Goal: Information Seeking & Learning: Learn about a topic

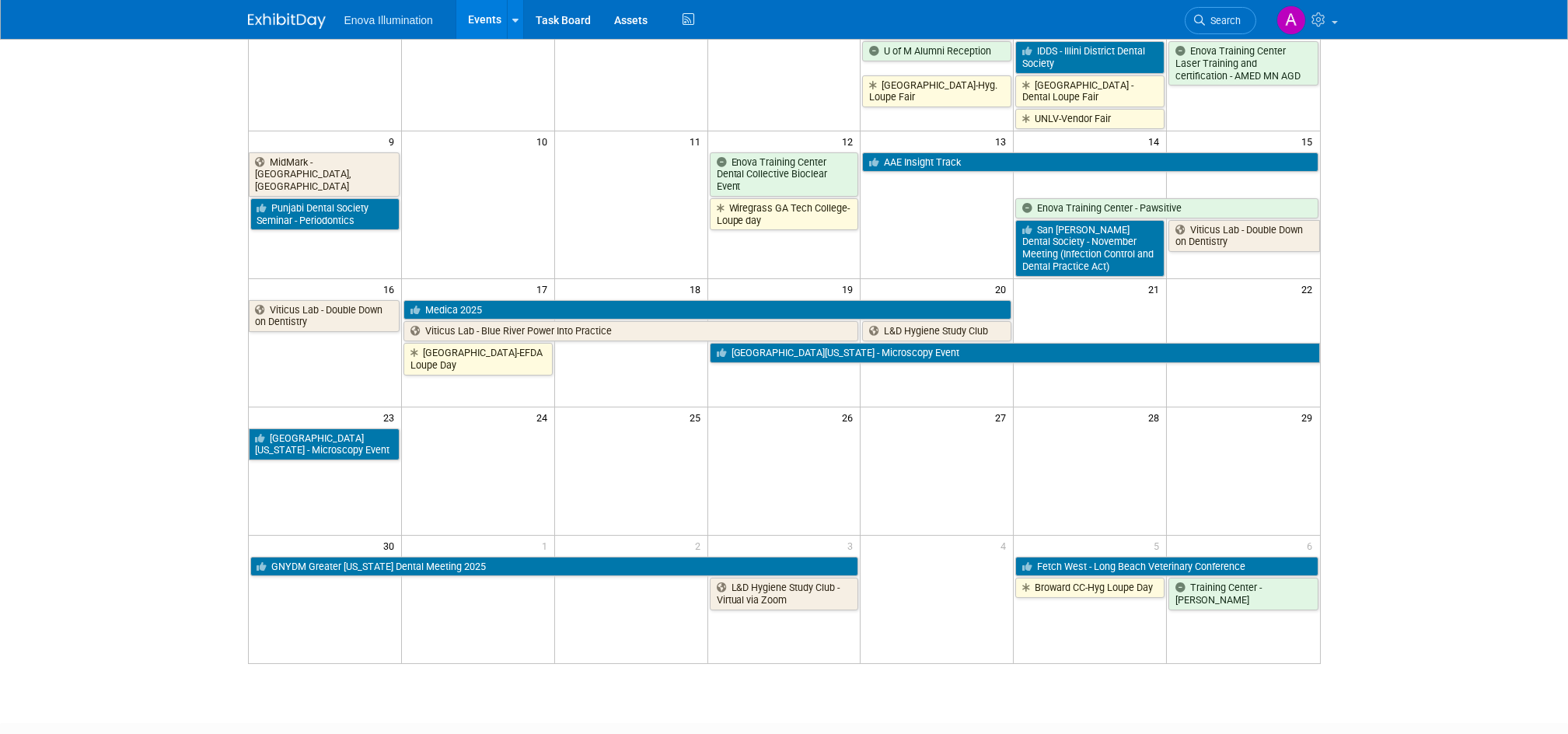
scroll to position [414, 0]
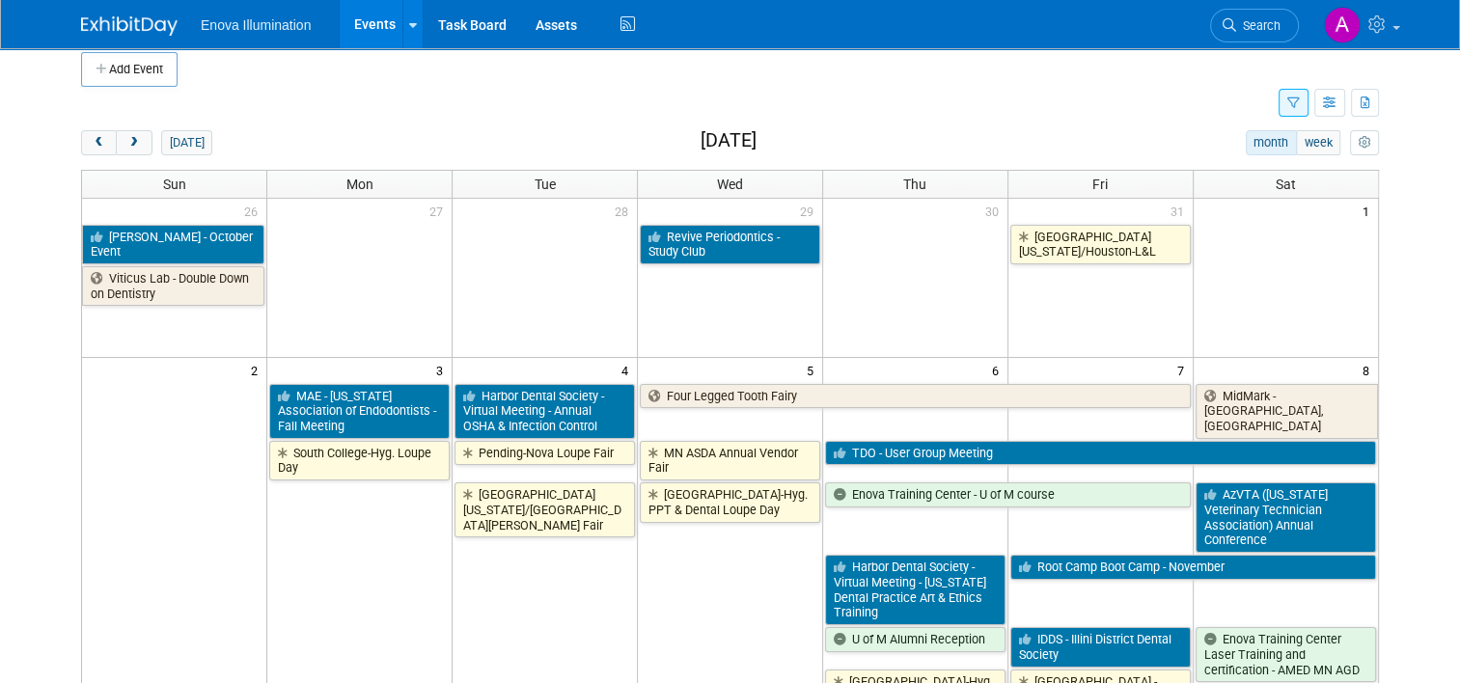
scroll to position [0, 0]
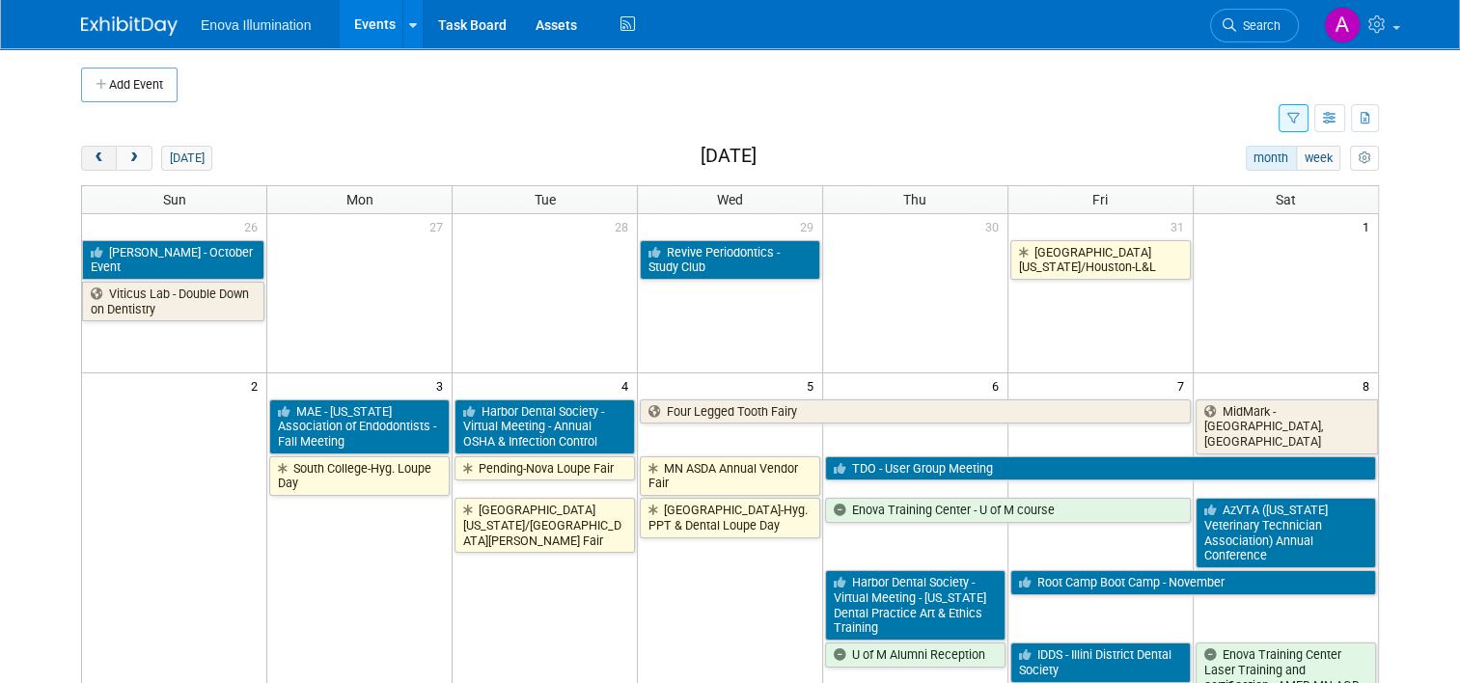
click at [92, 157] on span "prev" at bounding box center [99, 158] width 14 height 13
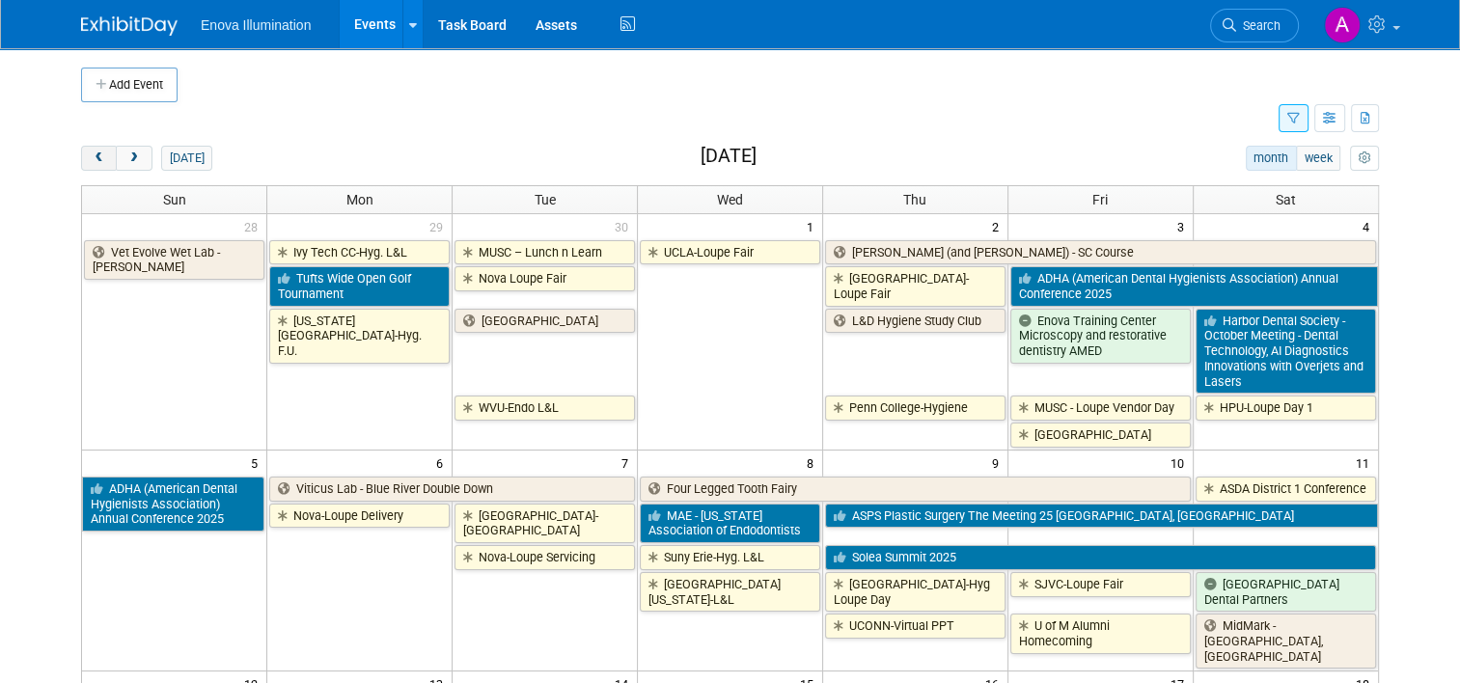
click at [92, 157] on span "prev" at bounding box center [99, 158] width 14 height 13
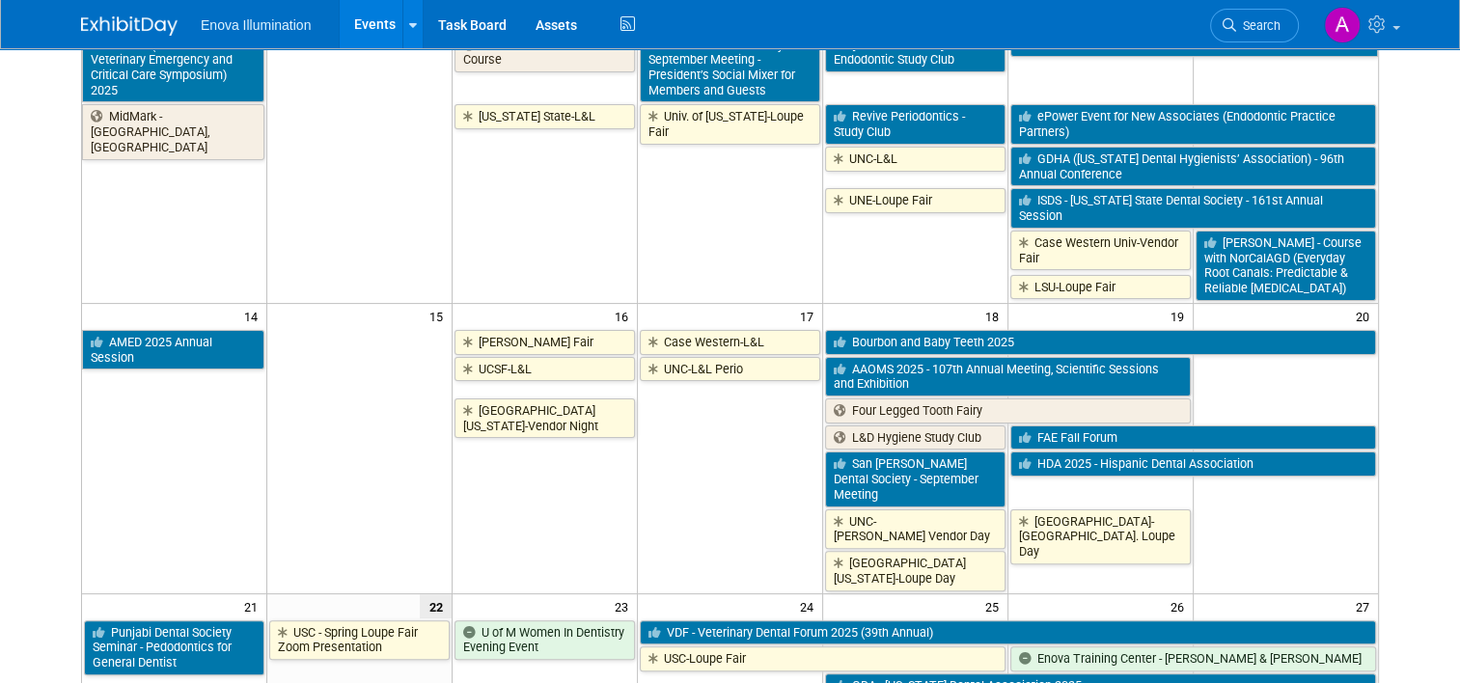
scroll to position [675, 0]
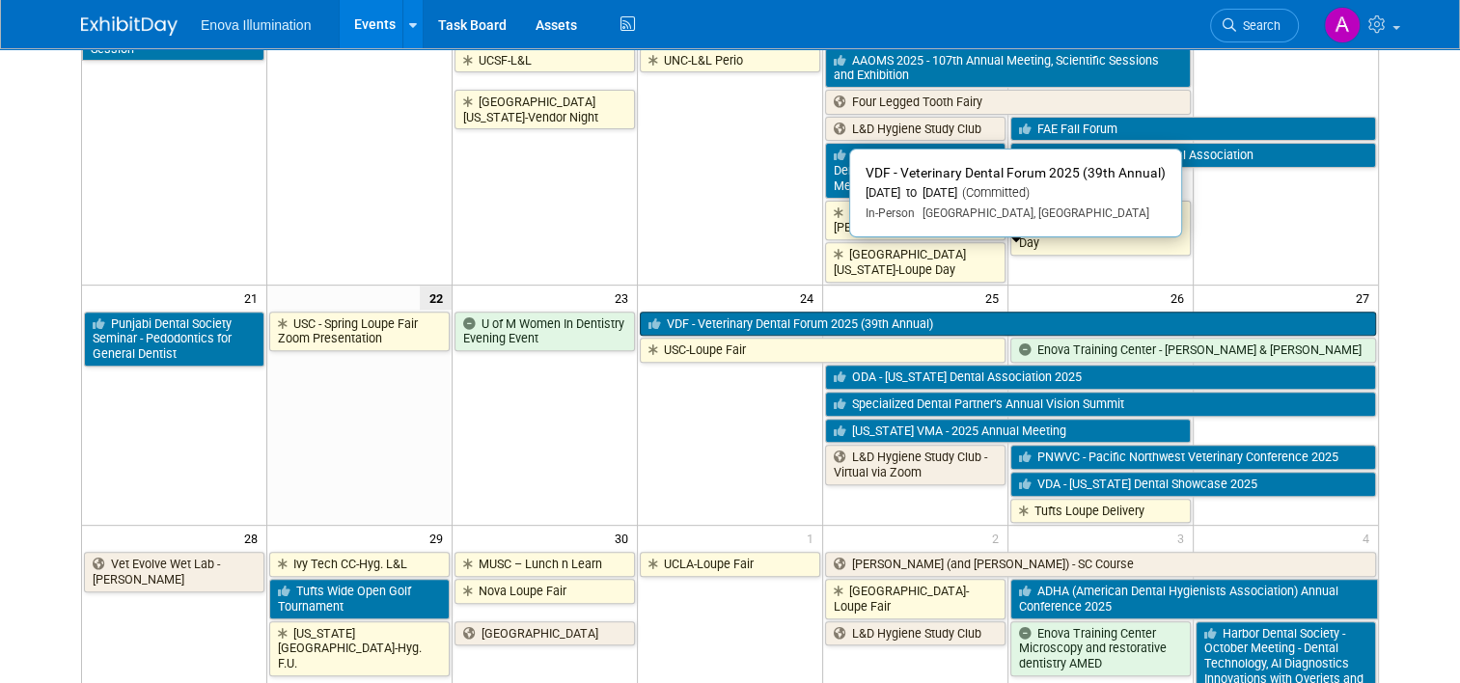
click at [761, 312] on link "VDF - Veterinary Dental Forum 2025 (39th Annual)" at bounding box center [1008, 324] width 736 height 25
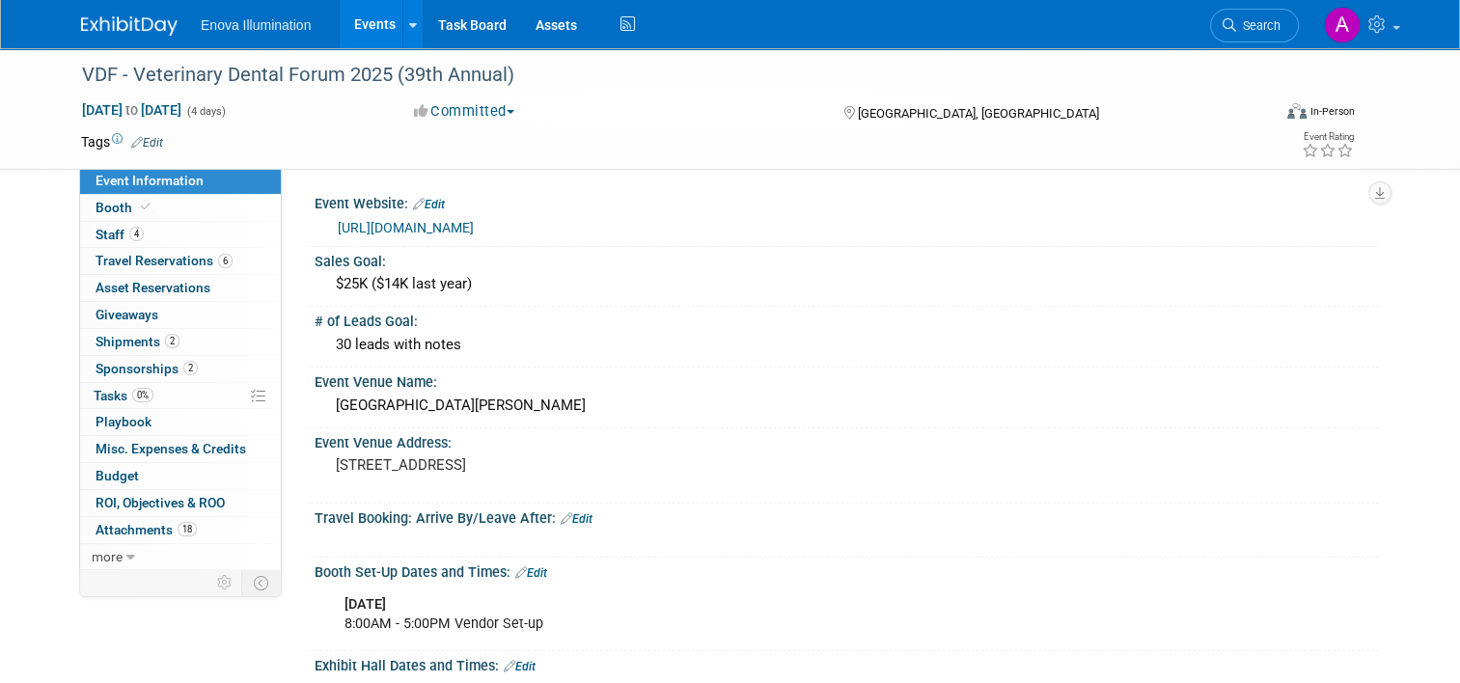
click at [120, 33] on img at bounding box center [129, 25] width 96 height 19
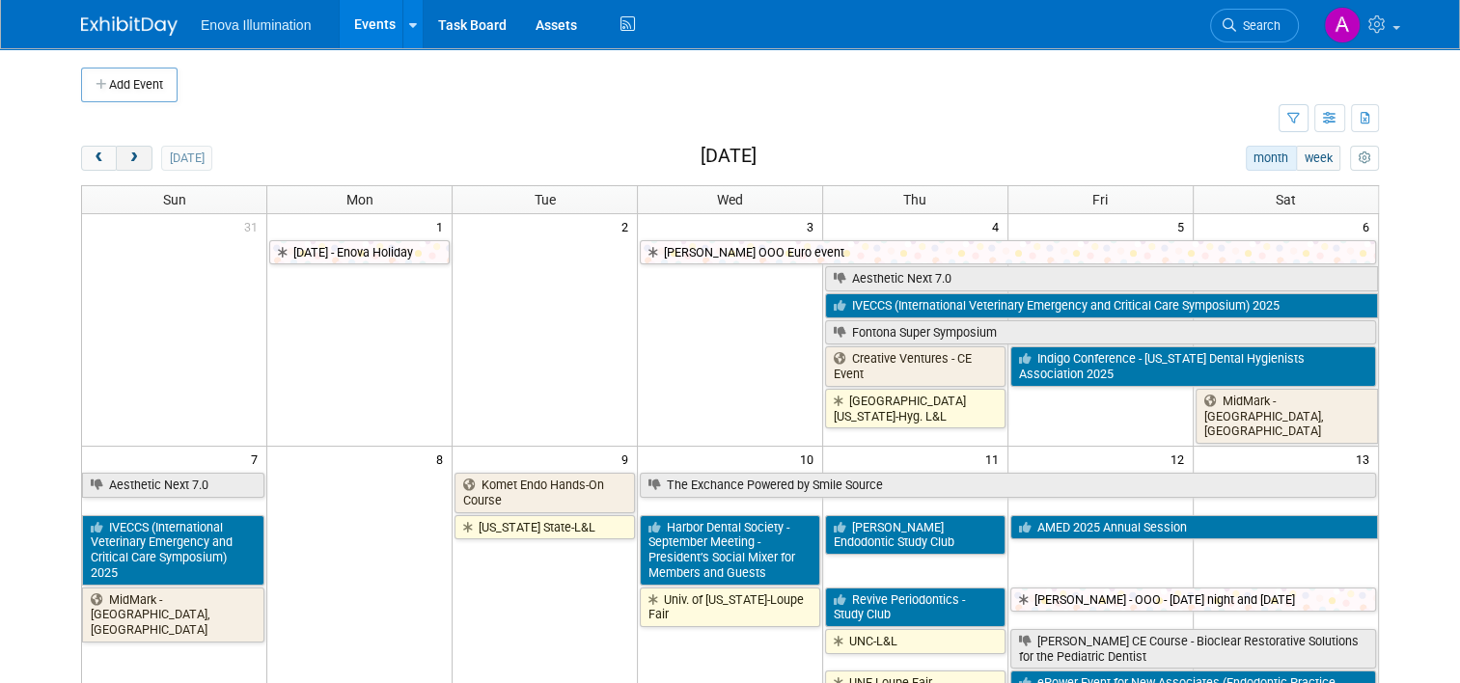
click at [128, 158] on button "next" at bounding box center [134, 158] width 36 height 25
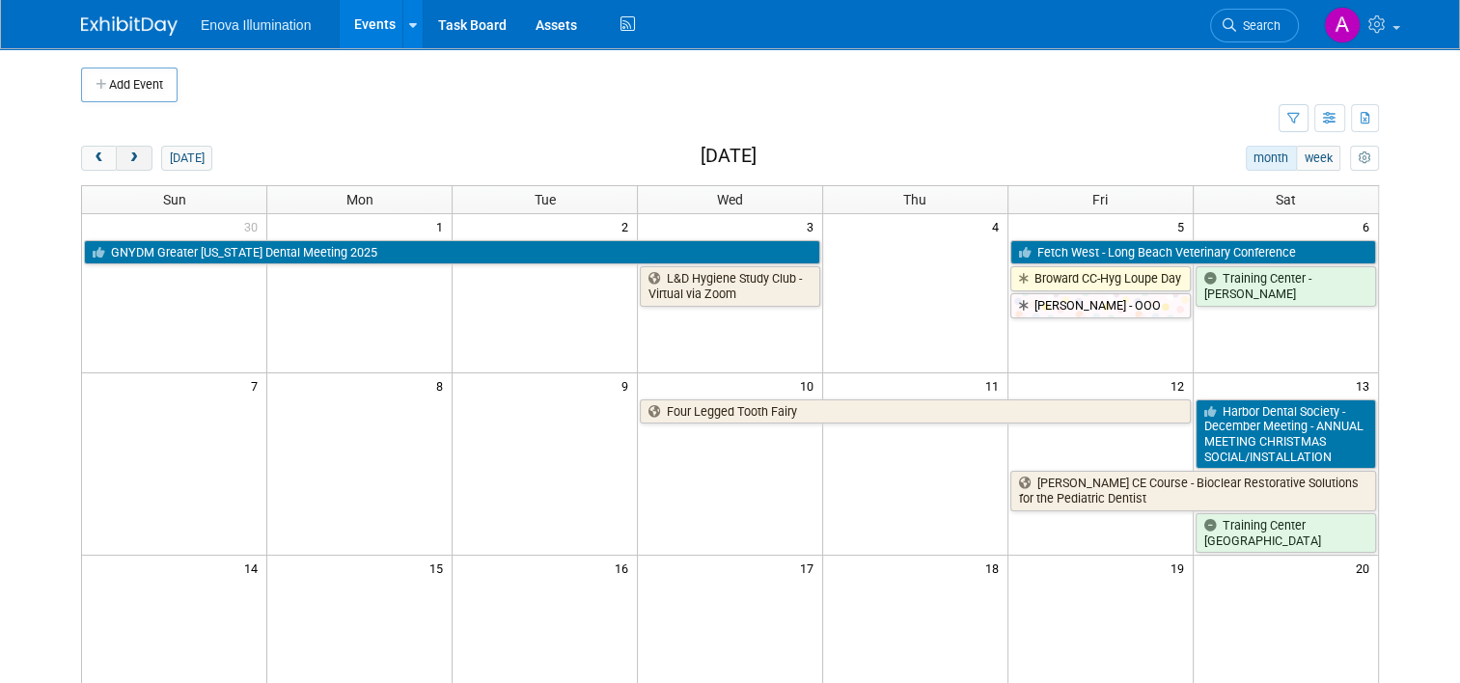
click at [128, 158] on button "next" at bounding box center [134, 158] width 36 height 25
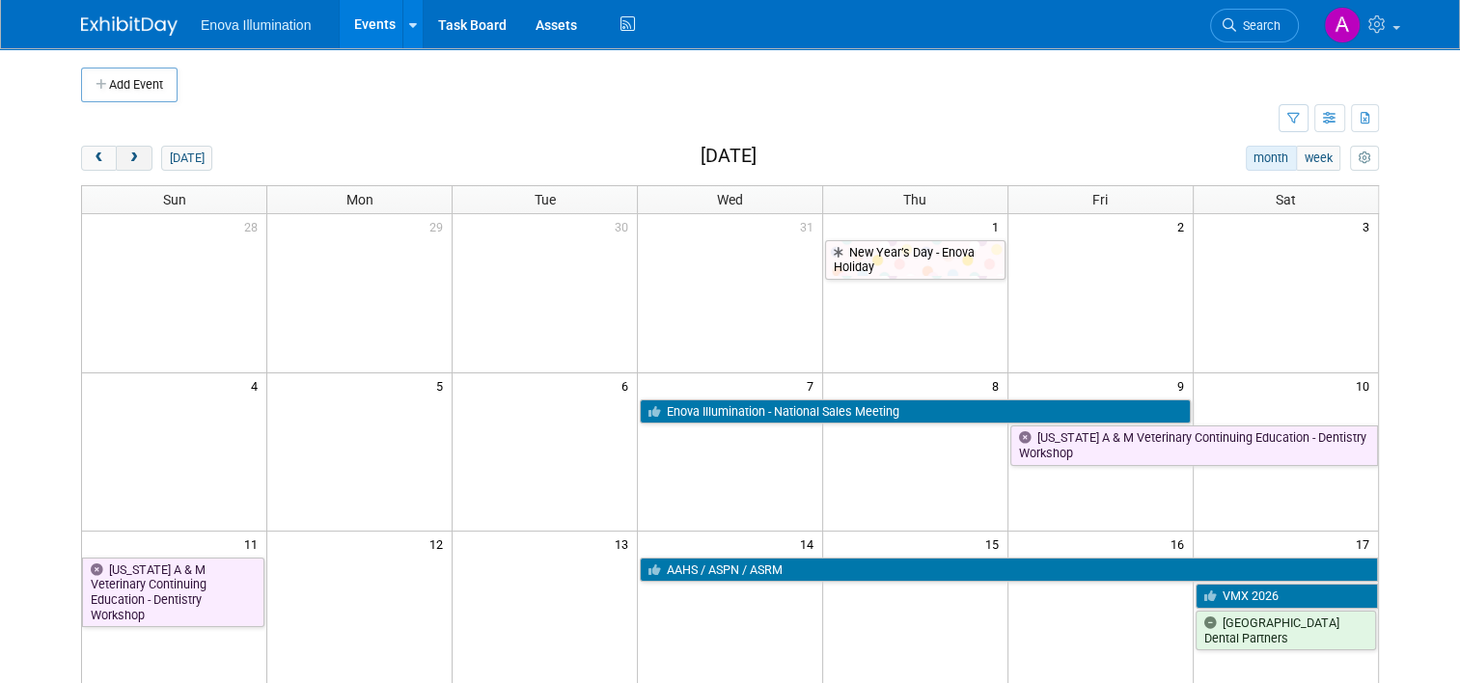
click at [128, 158] on button "next" at bounding box center [134, 158] width 36 height 25
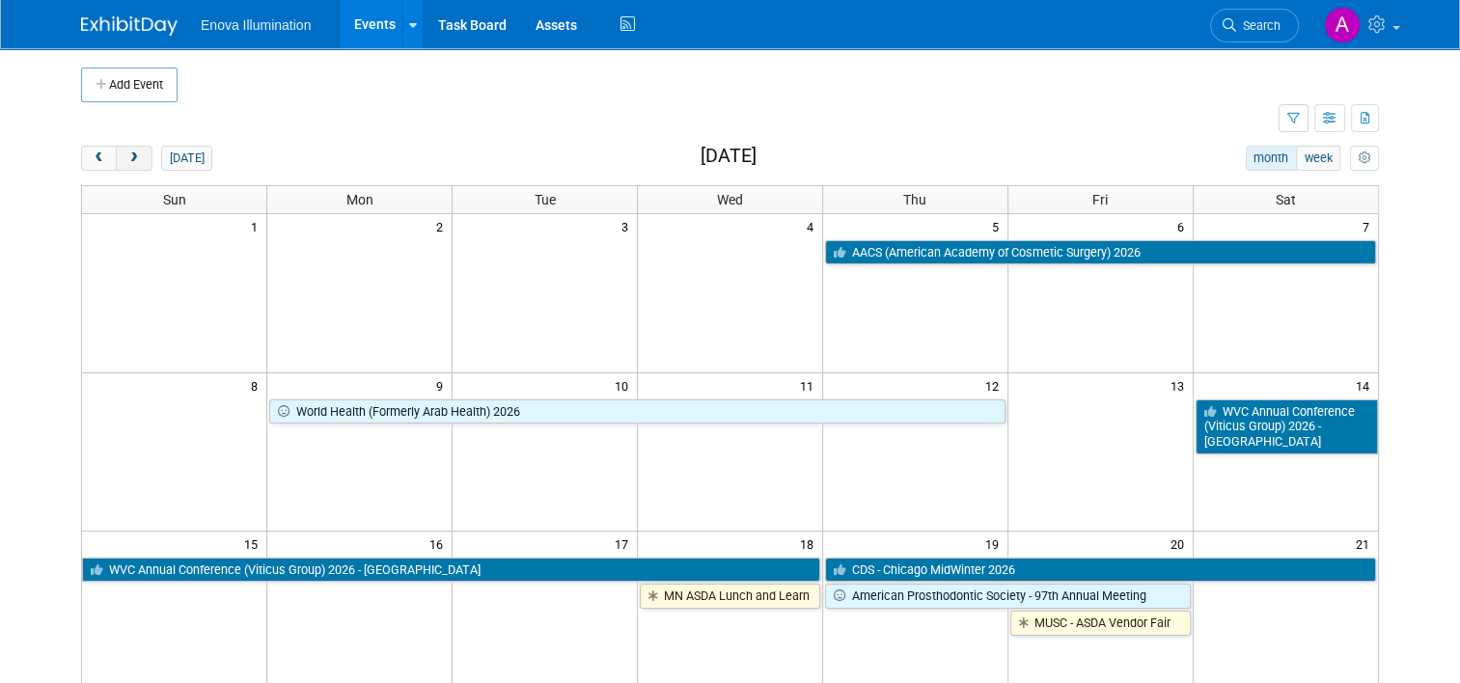
click at [128, 158] on button "next" at bounding box center [134, 158] width 36 height 25
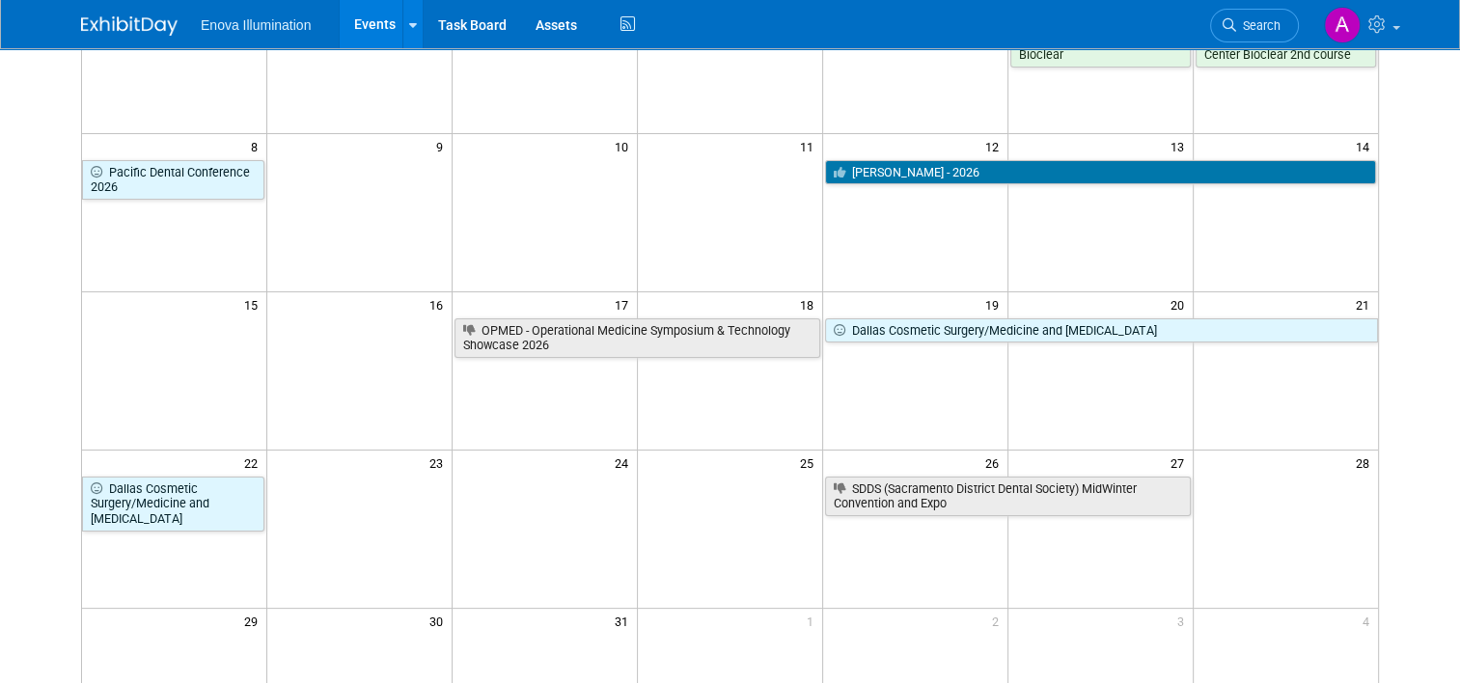
scroll to position [193, 0]
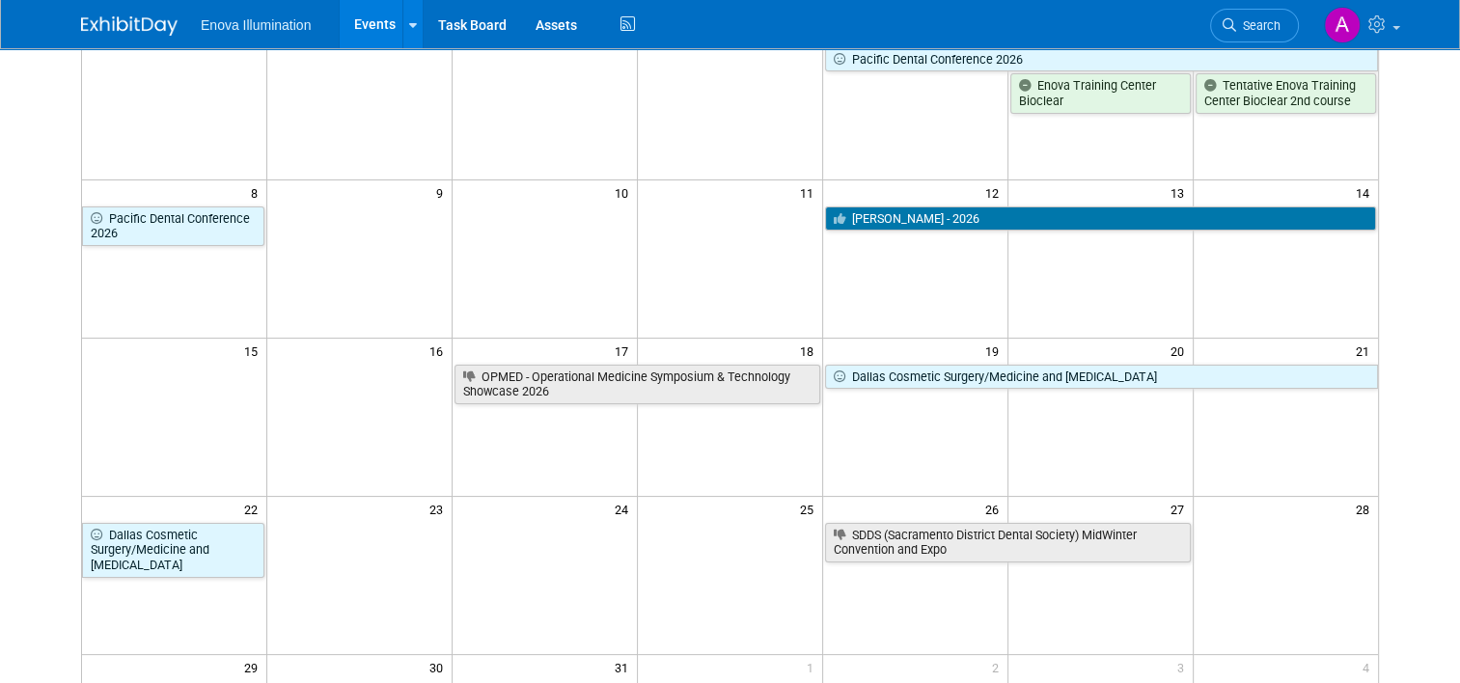
click at [366, 559] on td at bounding box center [359, 549] width 185 height 57
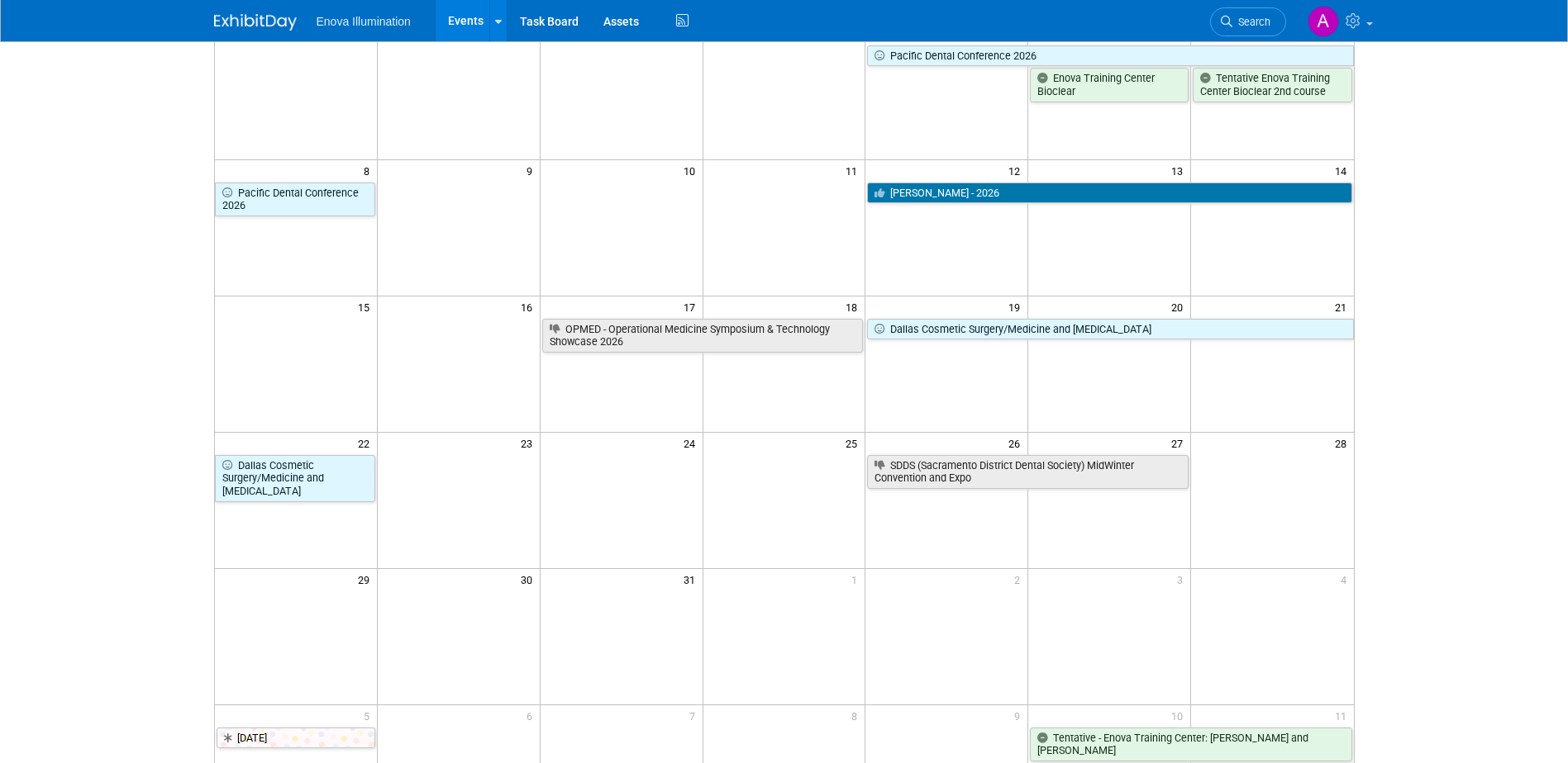
scroll to position [15, 0]
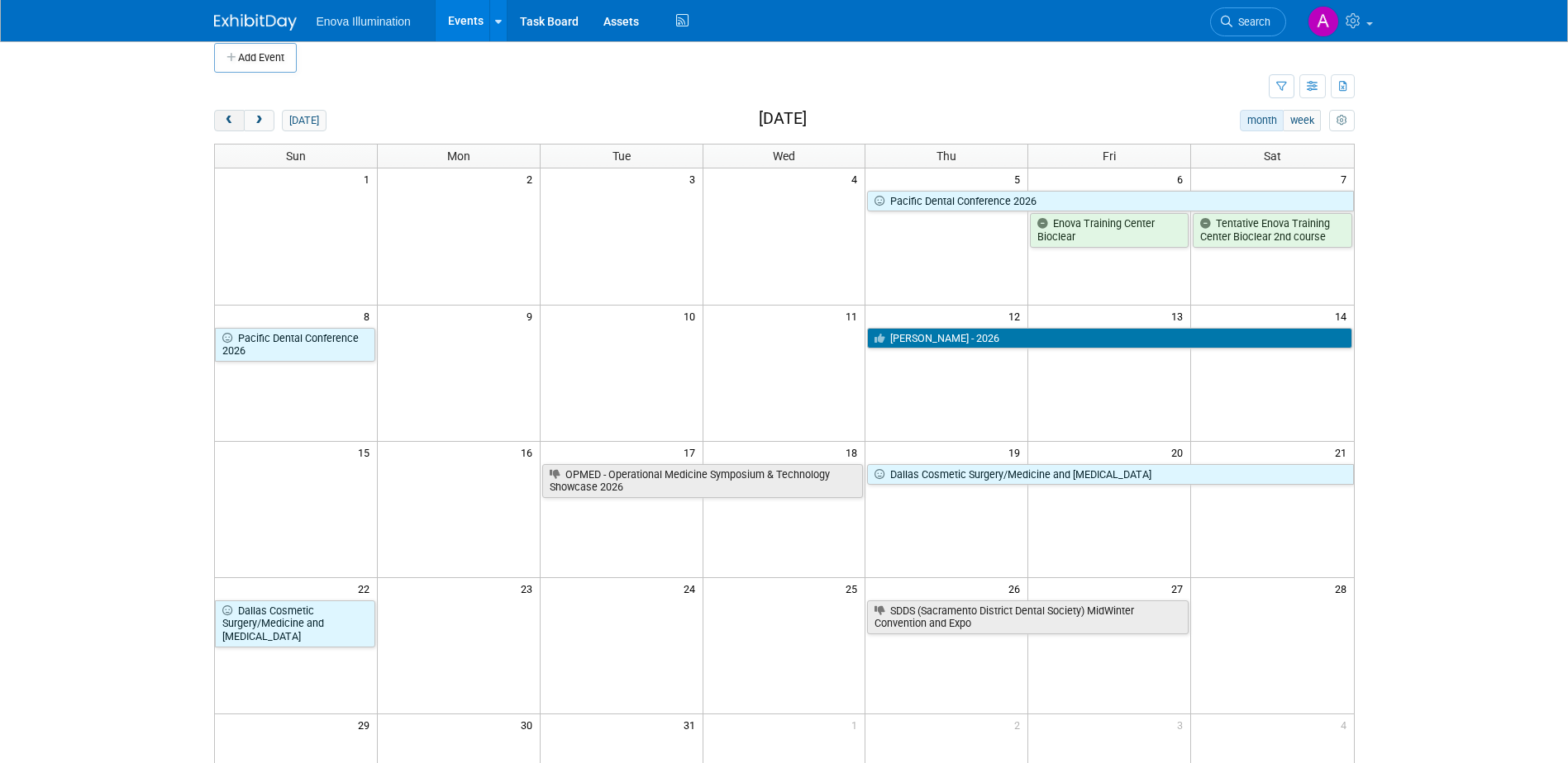
click at [227, 122] on span "prev" at bounding box center [229, 121] width 12 height 11
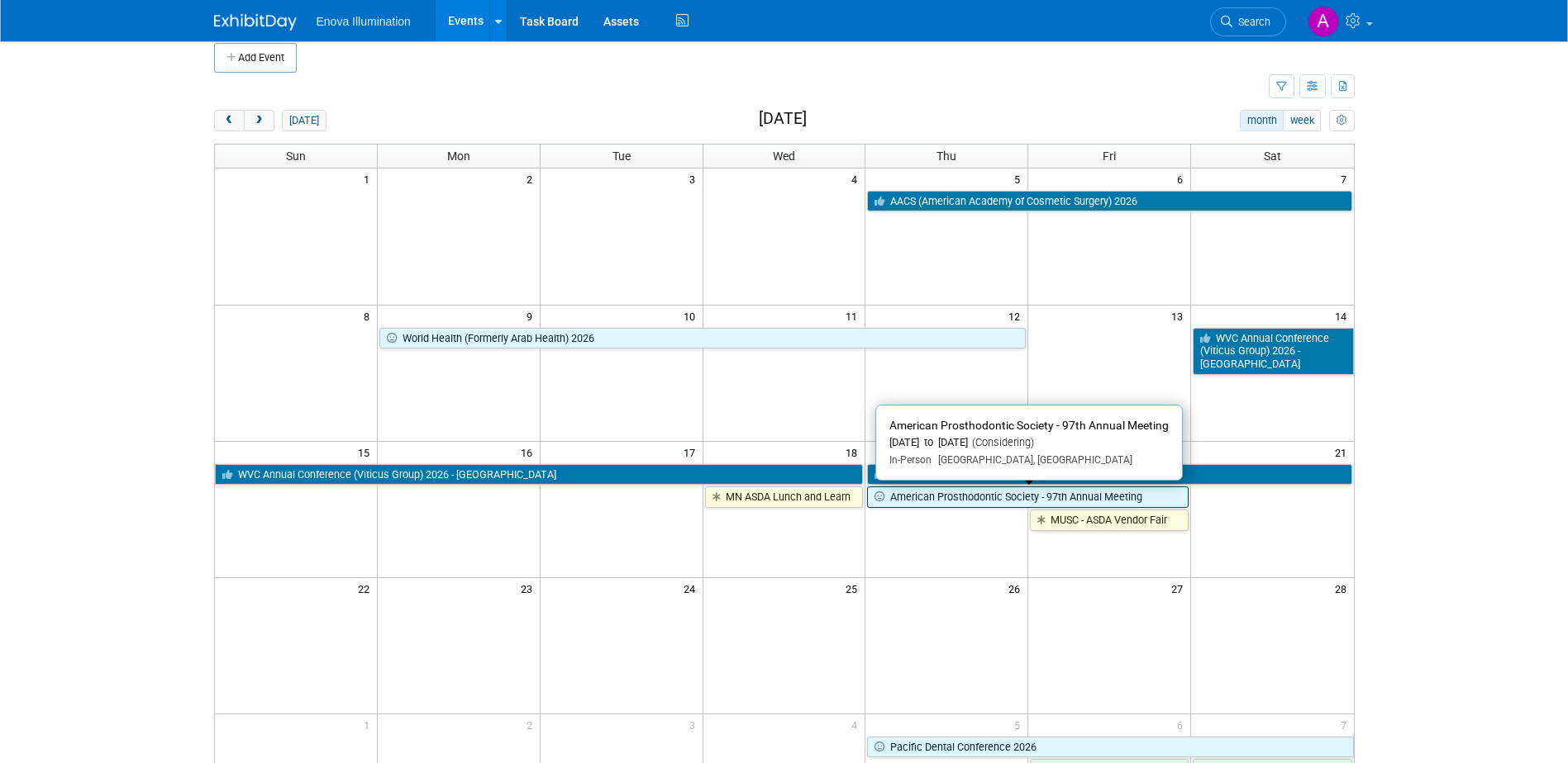
click at [937, 503] on link "American Prosthodontic Society - 97th Annual Meeting" at bounding box center [1027, 497] width 321 height 21
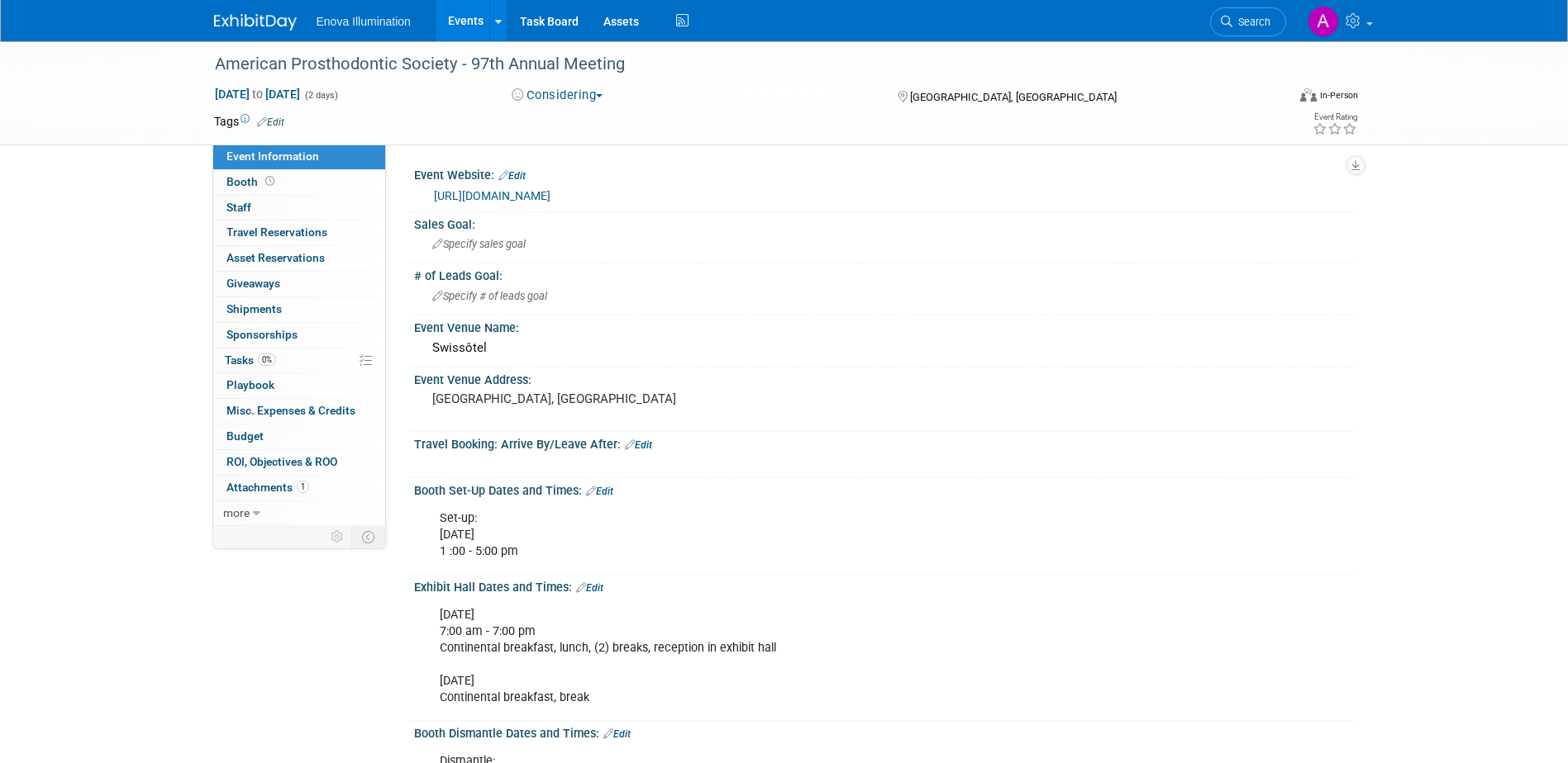
click at [550, 193] on link "https://www.prostho.org/annual_meeting/upcoming/annual_meeting_upcoming/" at bounding box center [492, 195] width 117 height 13
click at [251, 21] on img at bounding box center [255, 21] width 82 height 16
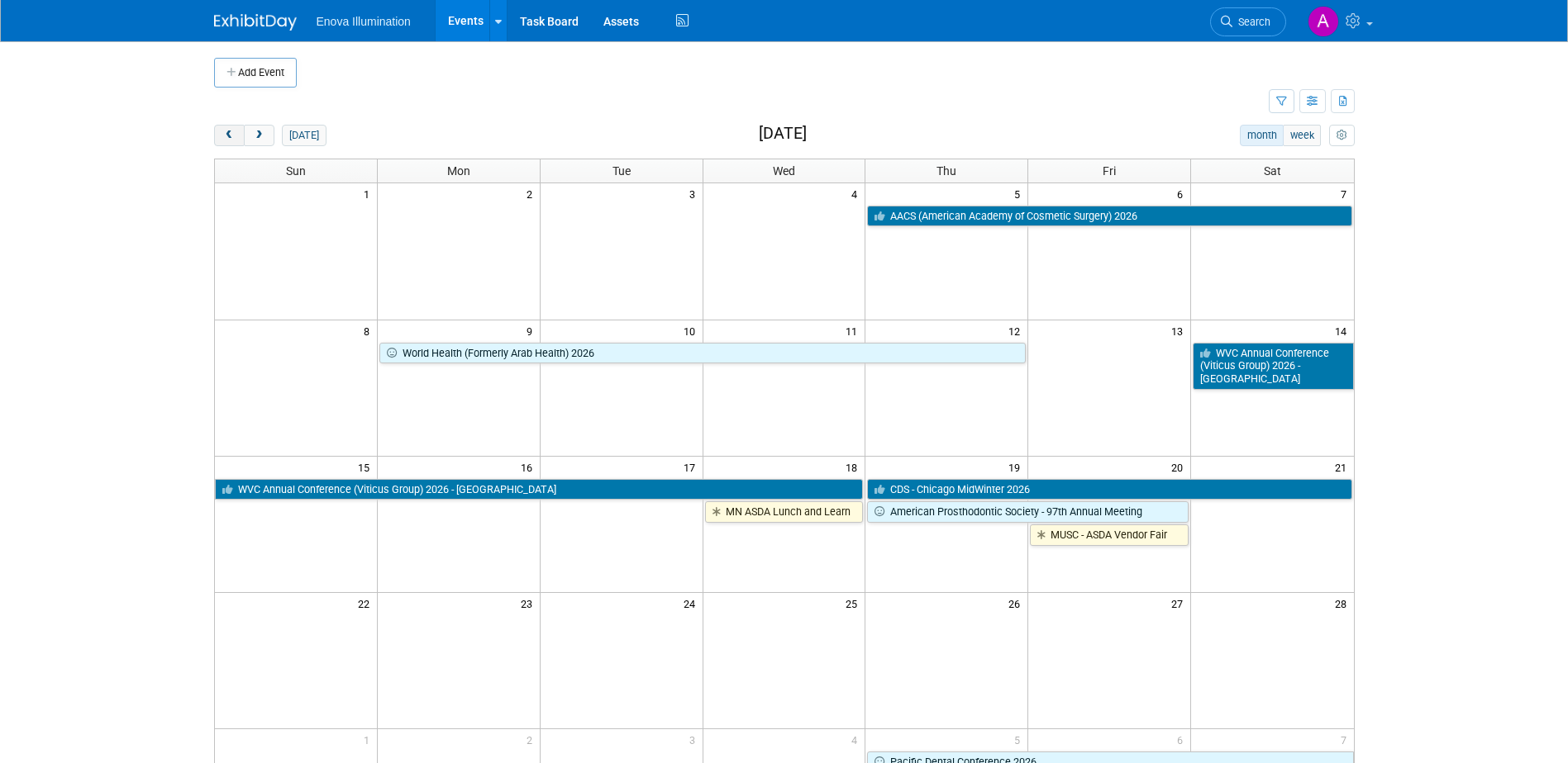
click at [224, 134] on span "prev" at bounding box center [229, 135] width 12 height 11
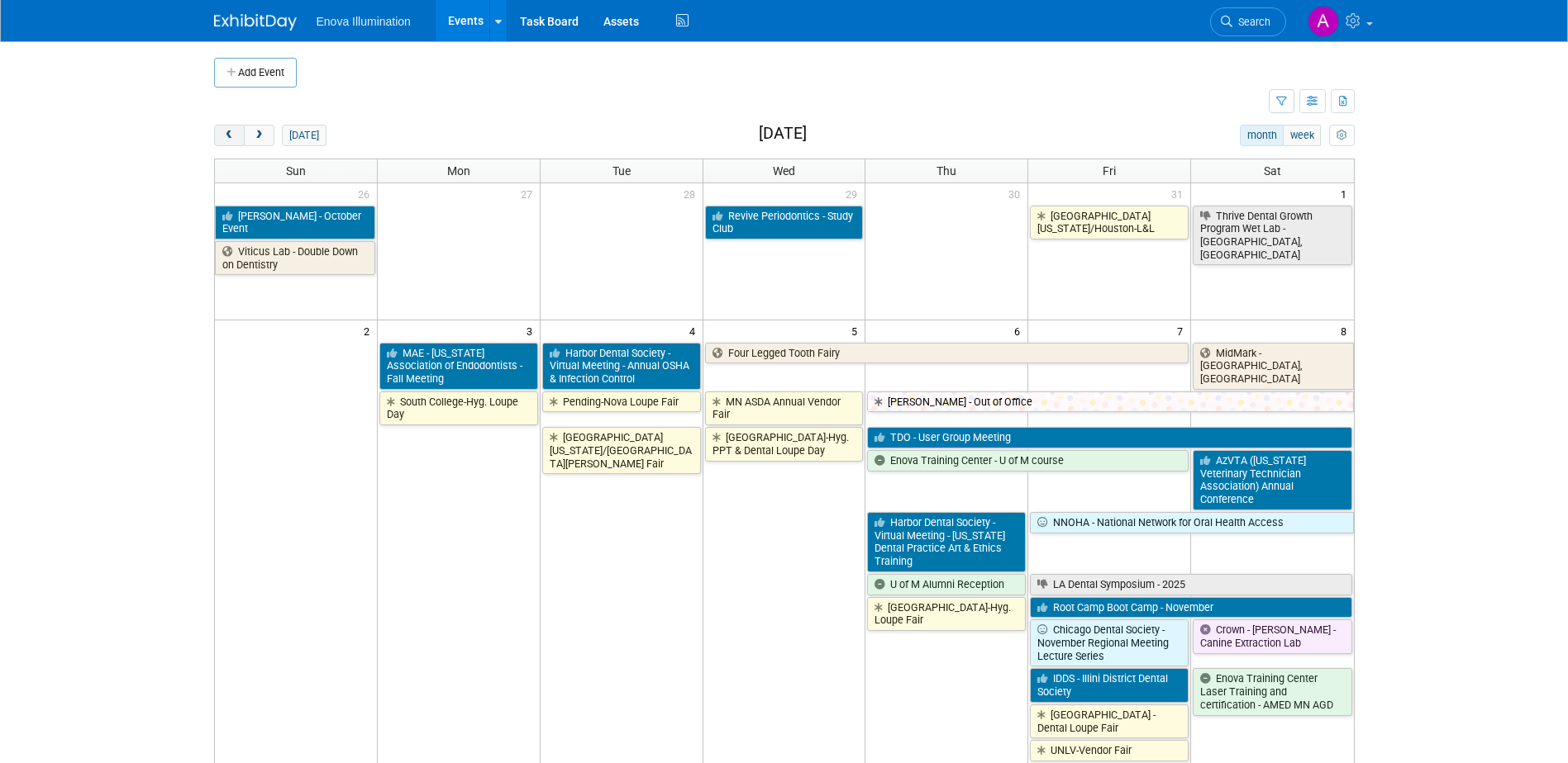
click at [224, 134] on span "prev" at bounding box center [229, 135] width 12 height 11
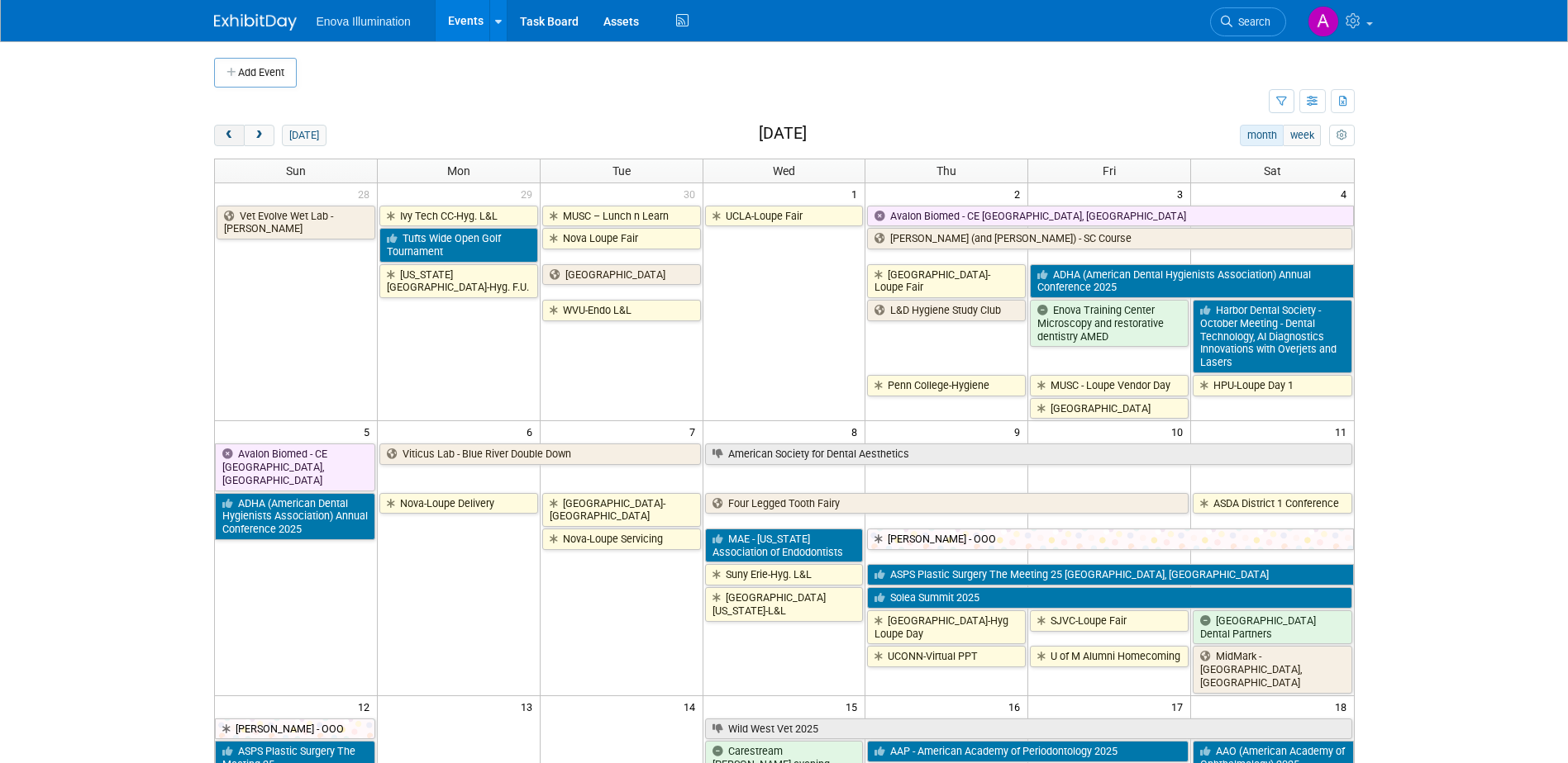
click at [225, 134] on span "prev" at bounding box center [229, 135] width 12 height 11
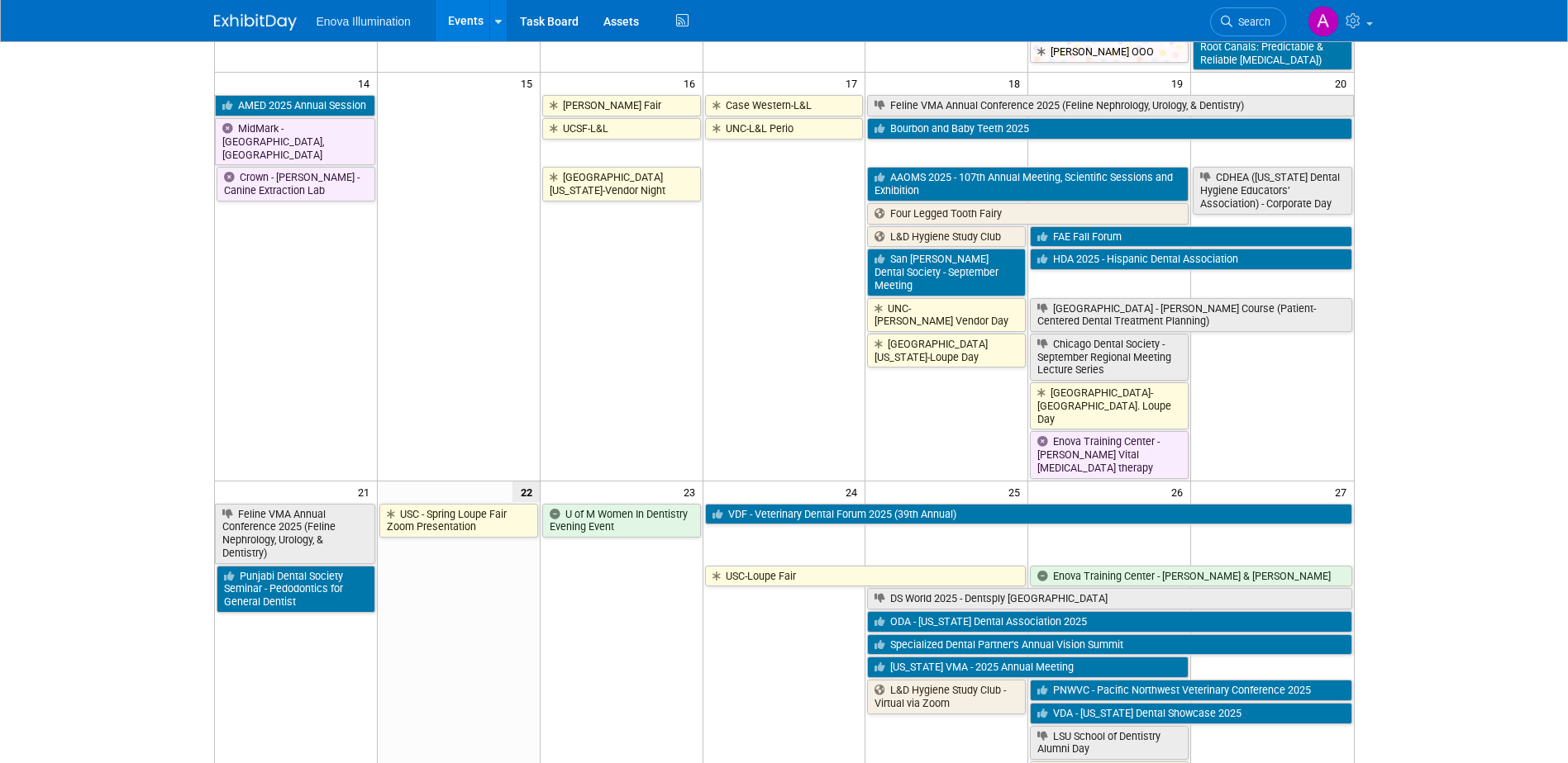
scroll to position [578, 0]
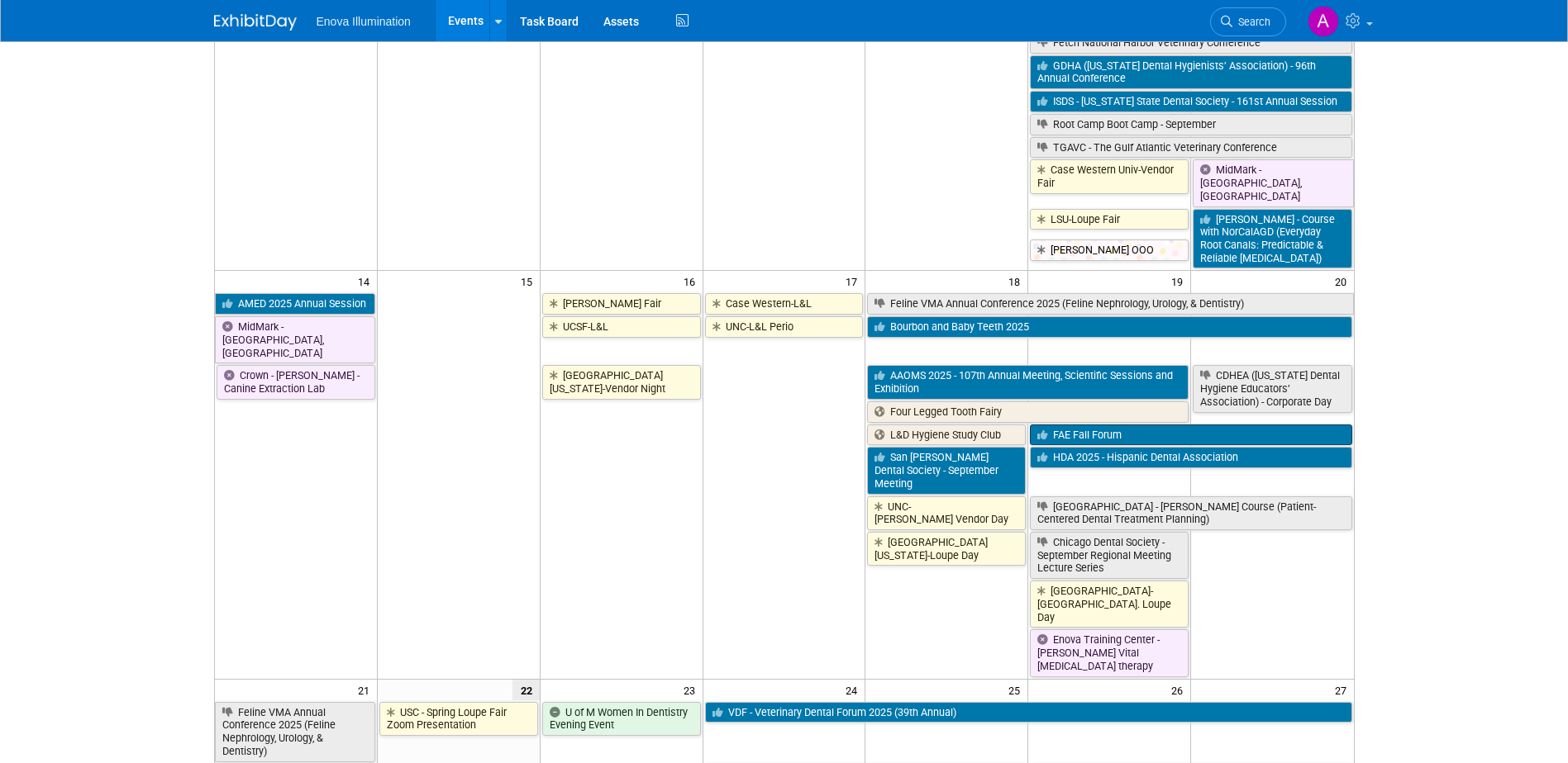
click at [1124, 425] on link "FAE Fall Forum" at bounding box center [1190, 435] width 321 height 21
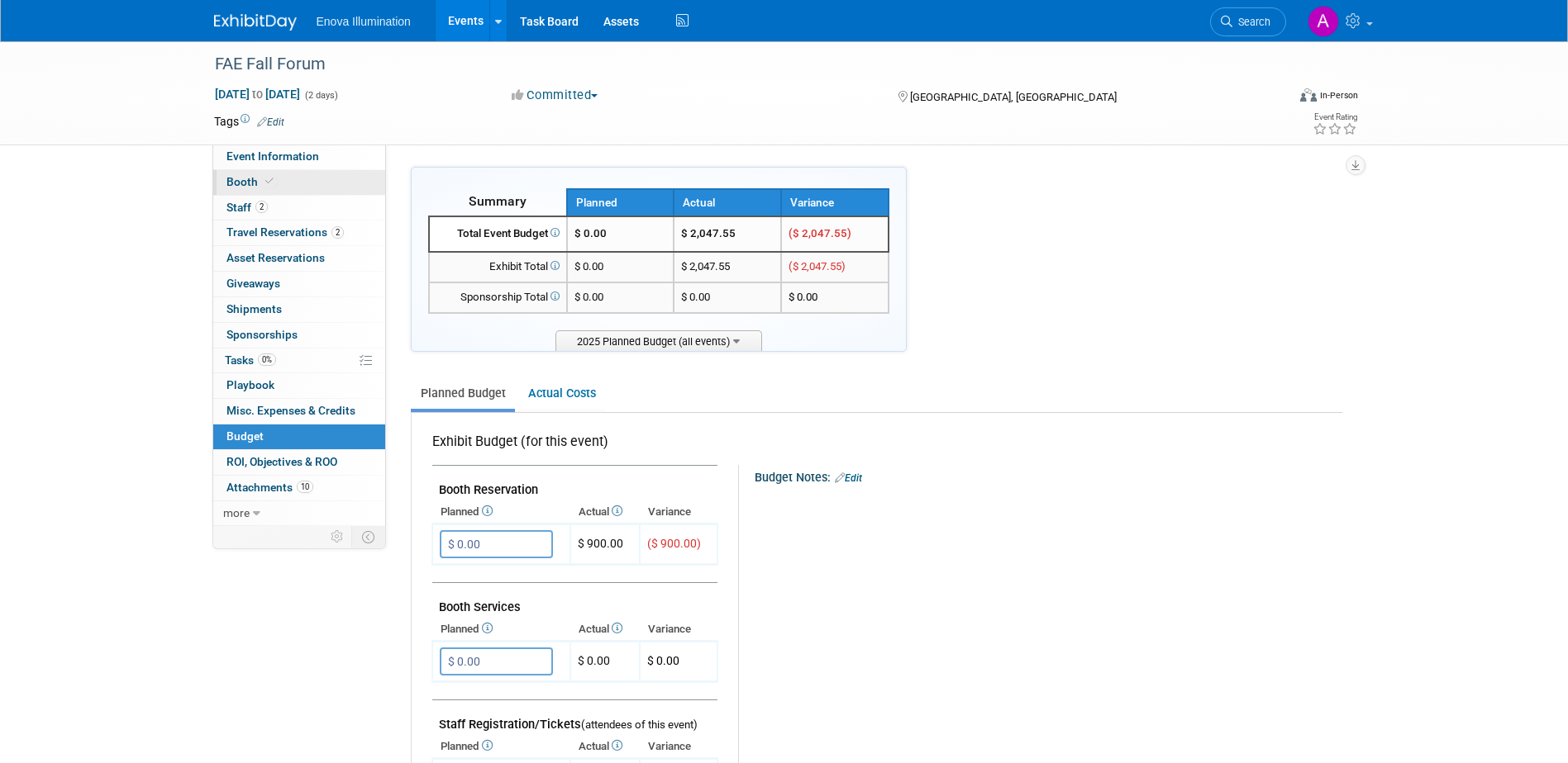
click at [300, 183] on link "Booth" at bounding box center [299, 182] width 172 height 25
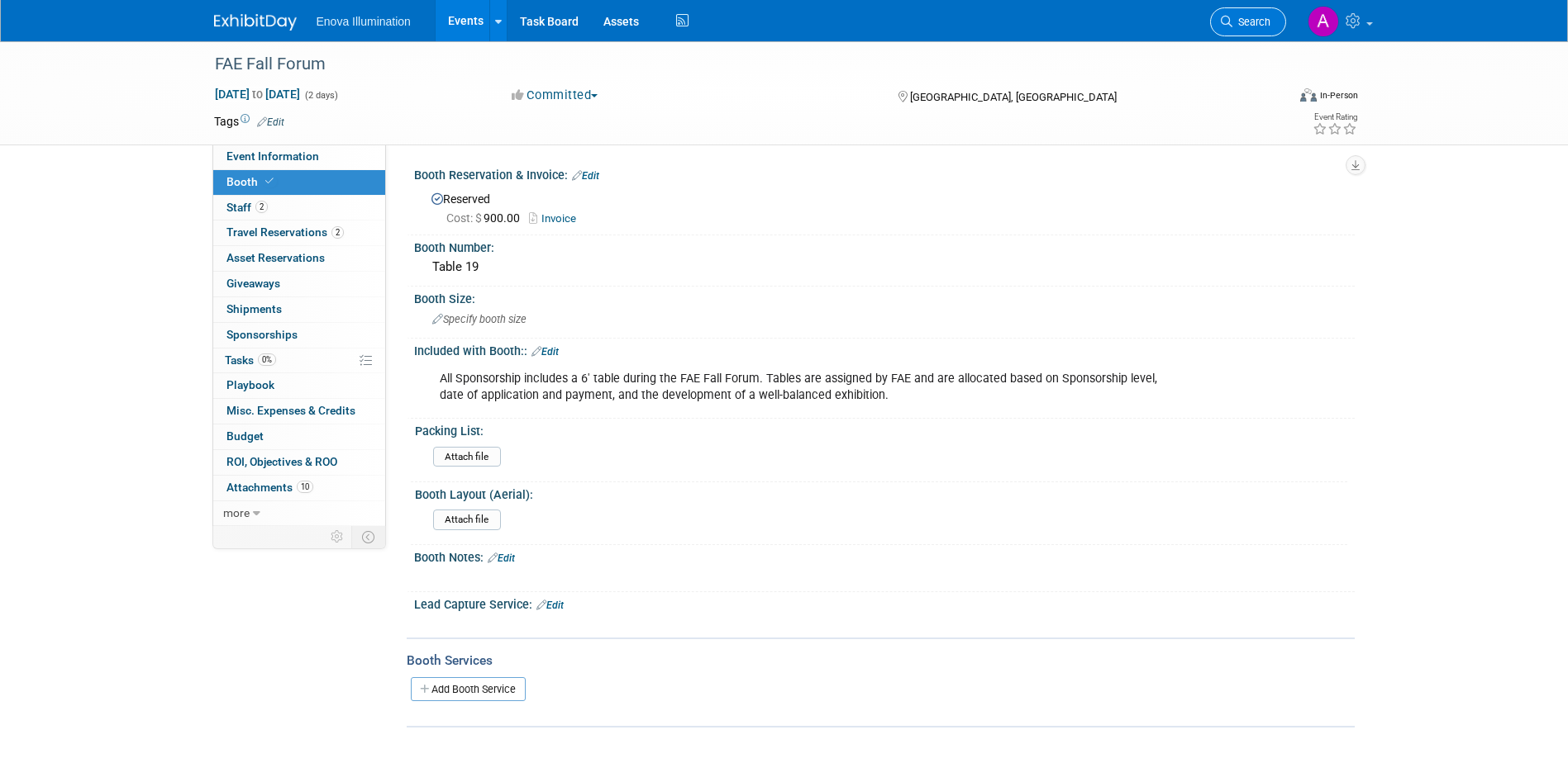
click at [1241, 25] on span "Search" at bounding box center [1251, 21] width 38 height 12
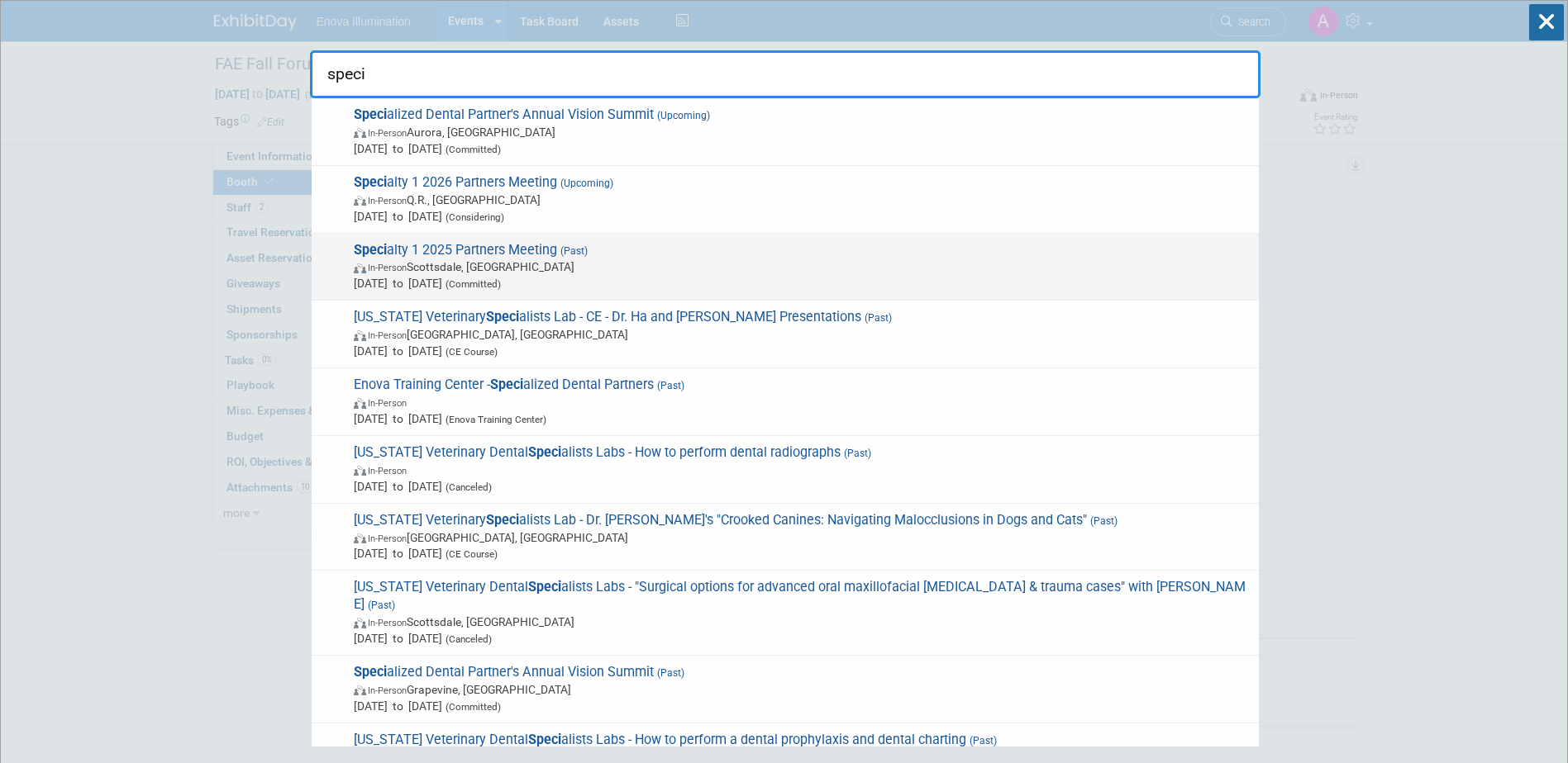
type input "speci"
click at [482, 246] on span "Speci alty 1 2025 Partners Meeting (Past) In-Person Scottsdale, AZ Feb 28, 2025…" at bounding box center [799, 267] width 901 height 51
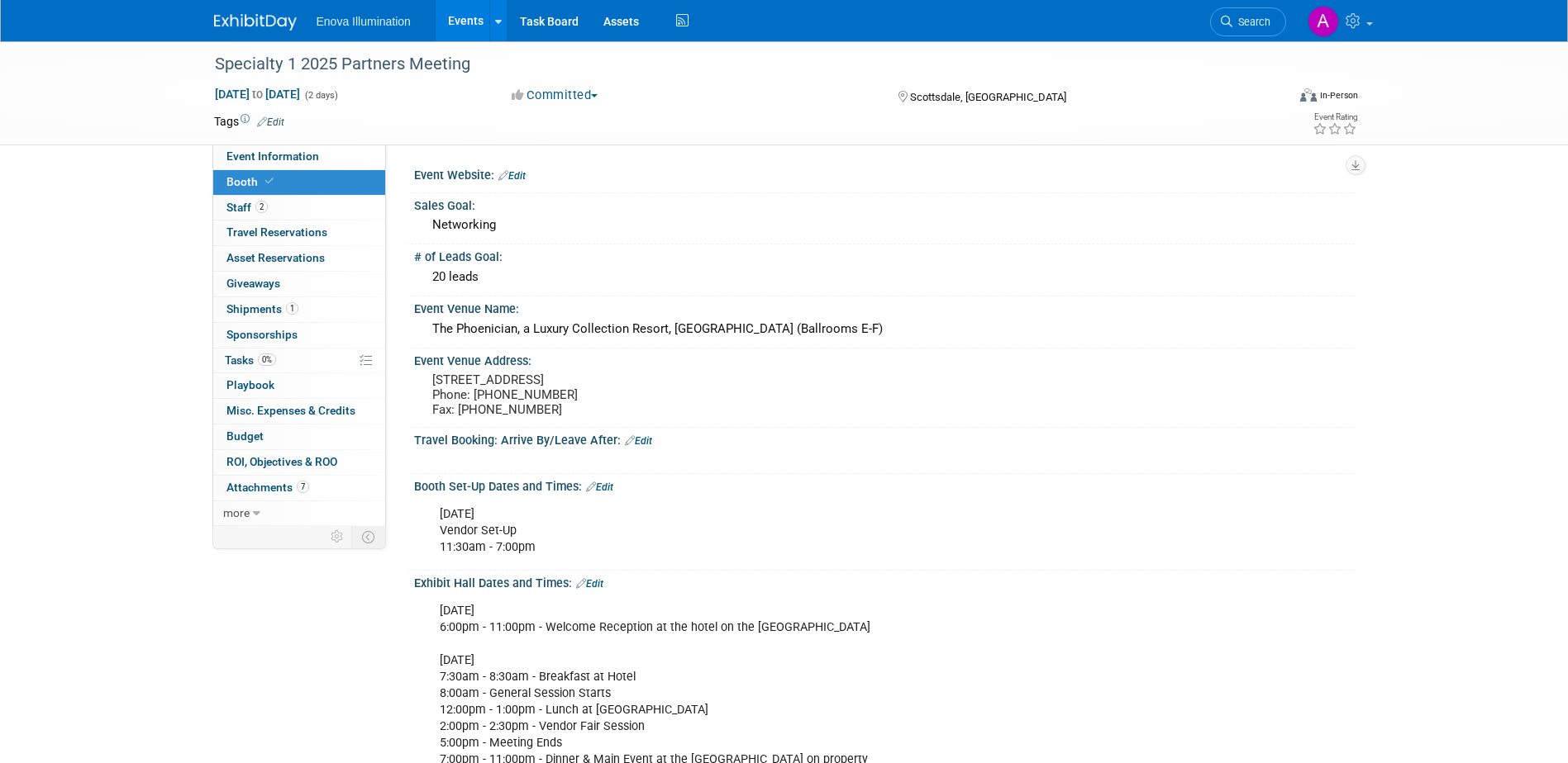
click at [332, 153] on link "Event Information" at bounding box center [299, 157] width 172 height 25
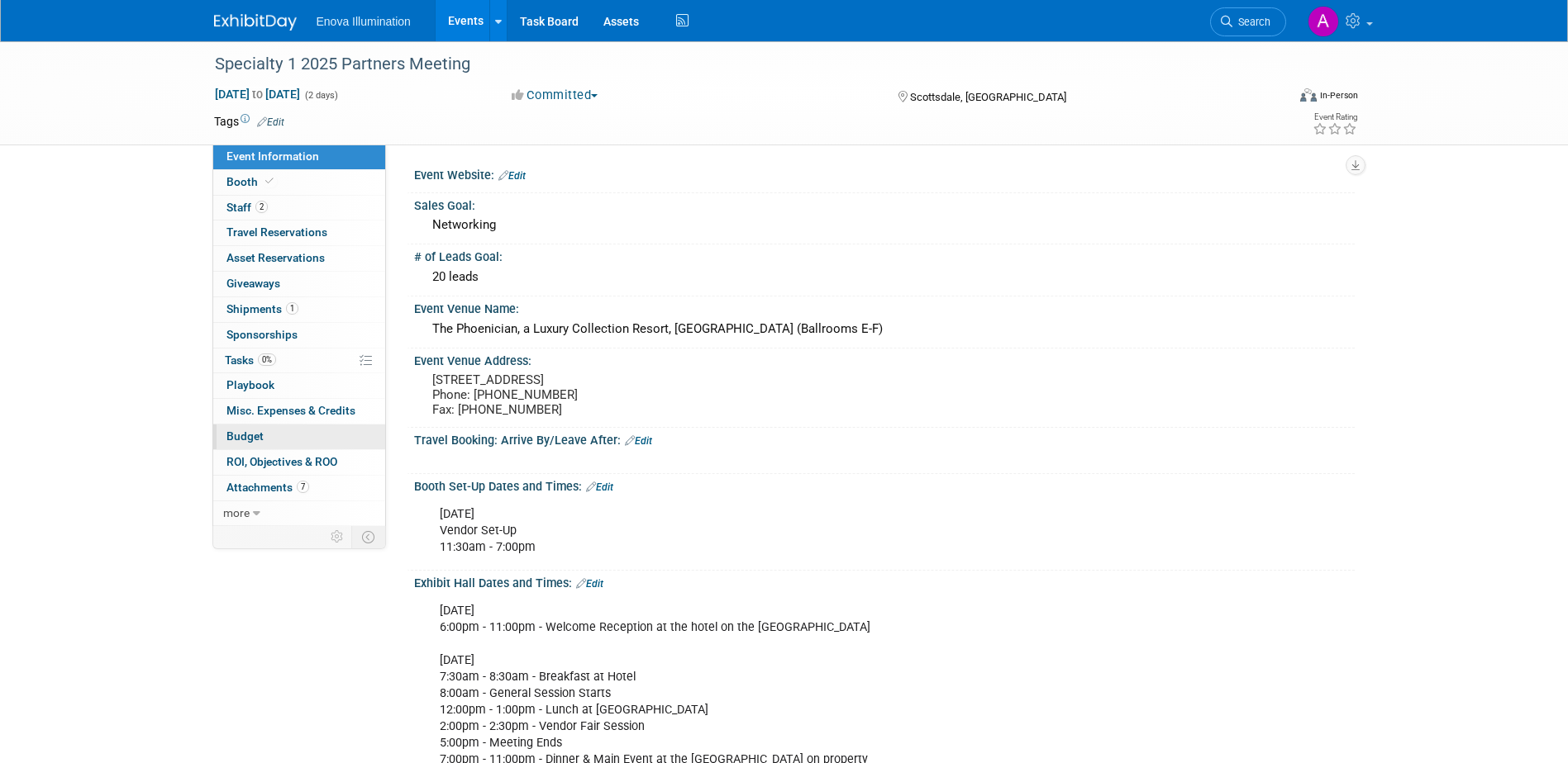
click at [266, 440] on link "Budget" at bounding box center [299, 437] width 172 height 25
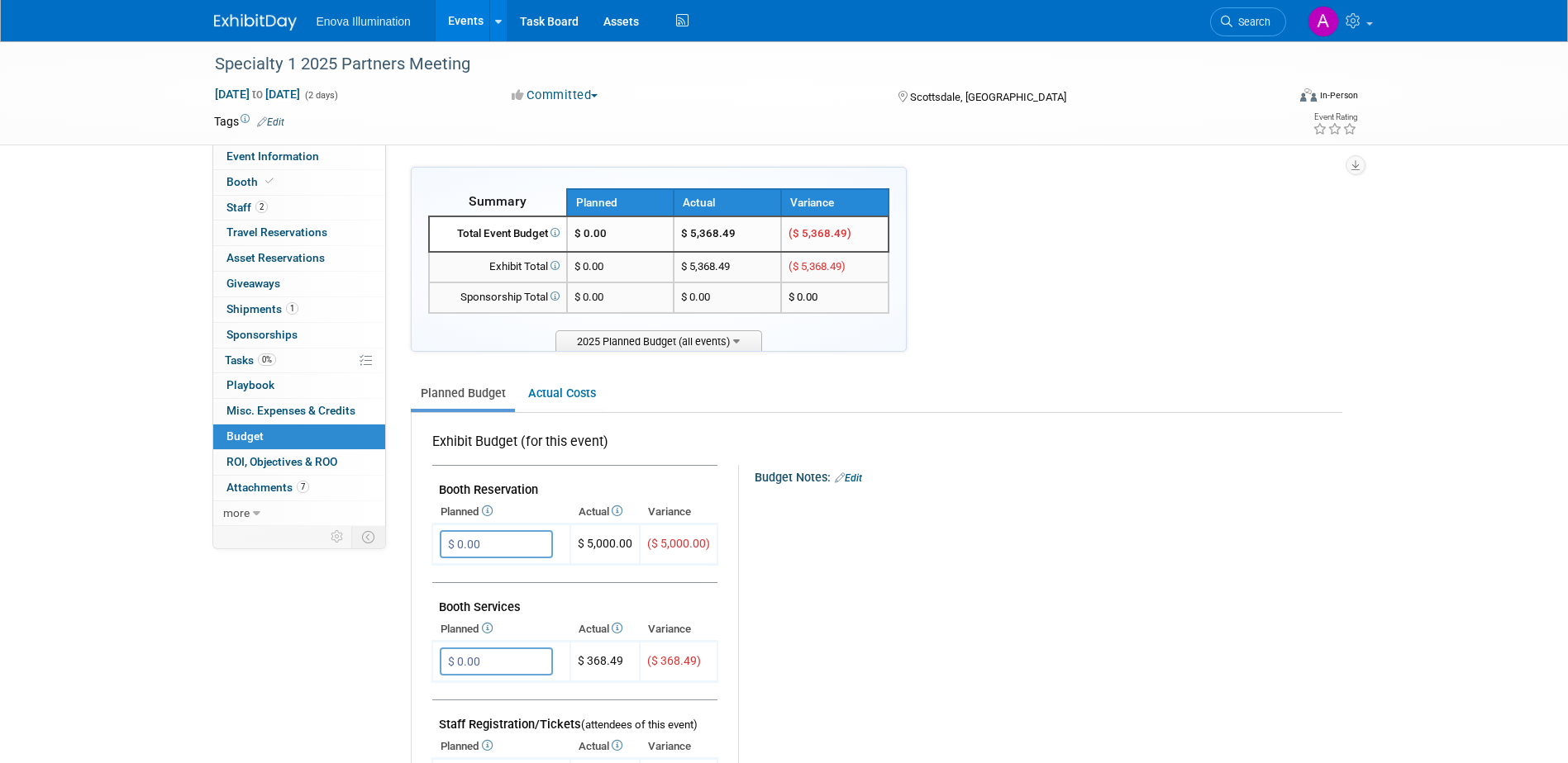
click at [262, 21] on img at bounding box center [255, 21] width 82 height 16
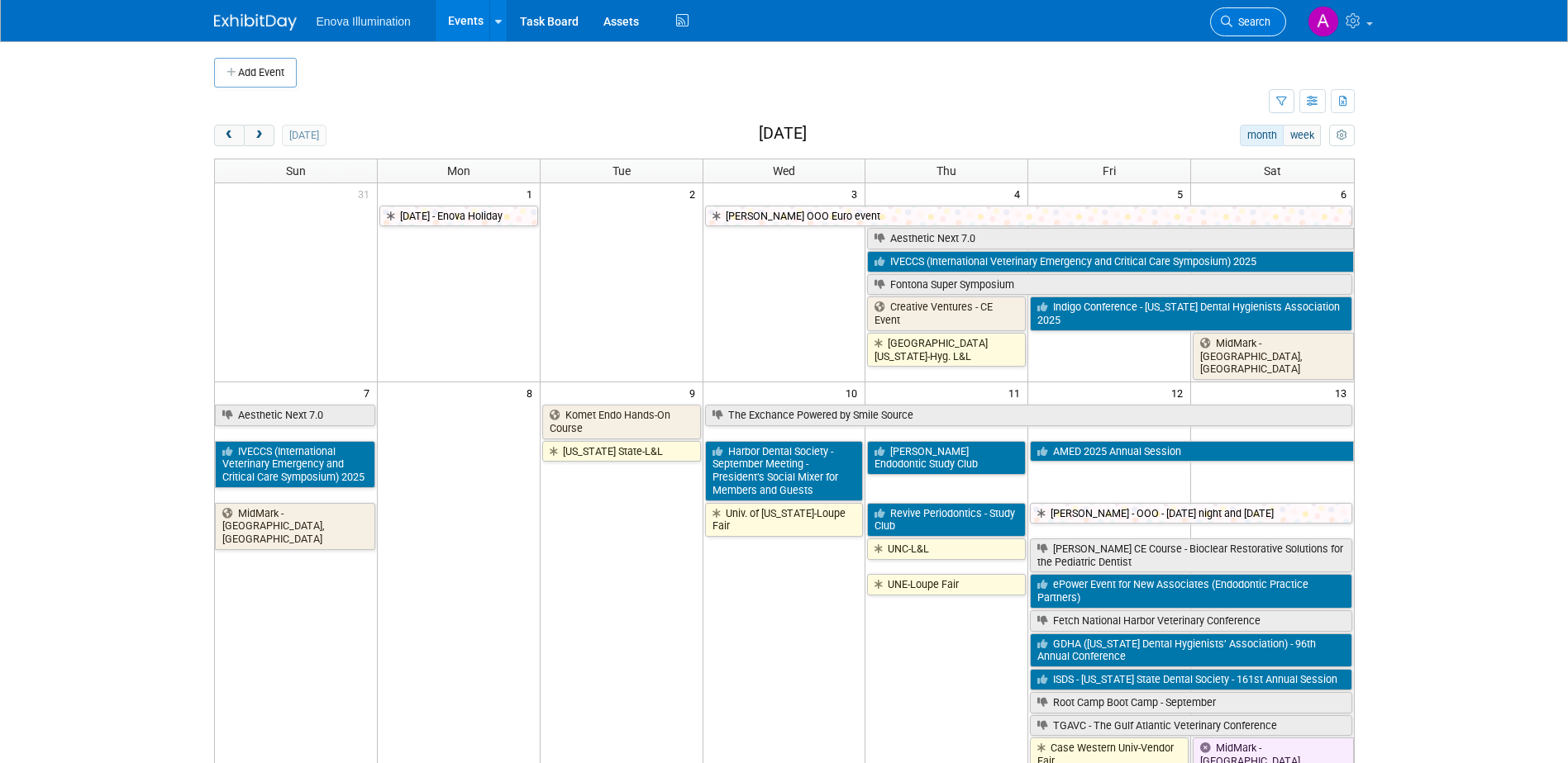
click at [1243, 29] on link "Search" at bounding box center [1248, 22] width 76 height 29
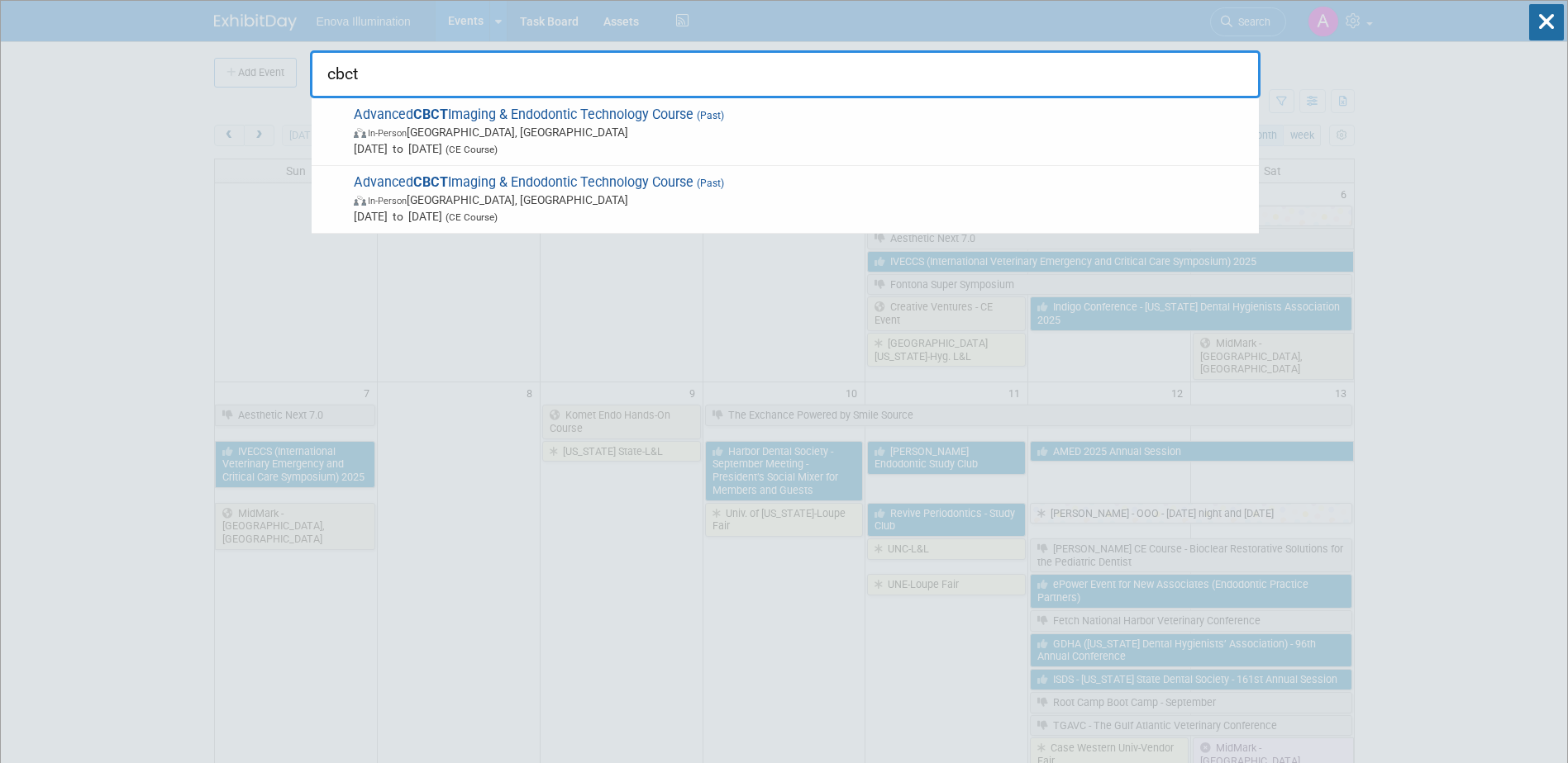
type input "cbct"
drag, startPoint x: 407, startPoint y: 71, endPoint x: 269, endPoint y: 72, distance: 138.0
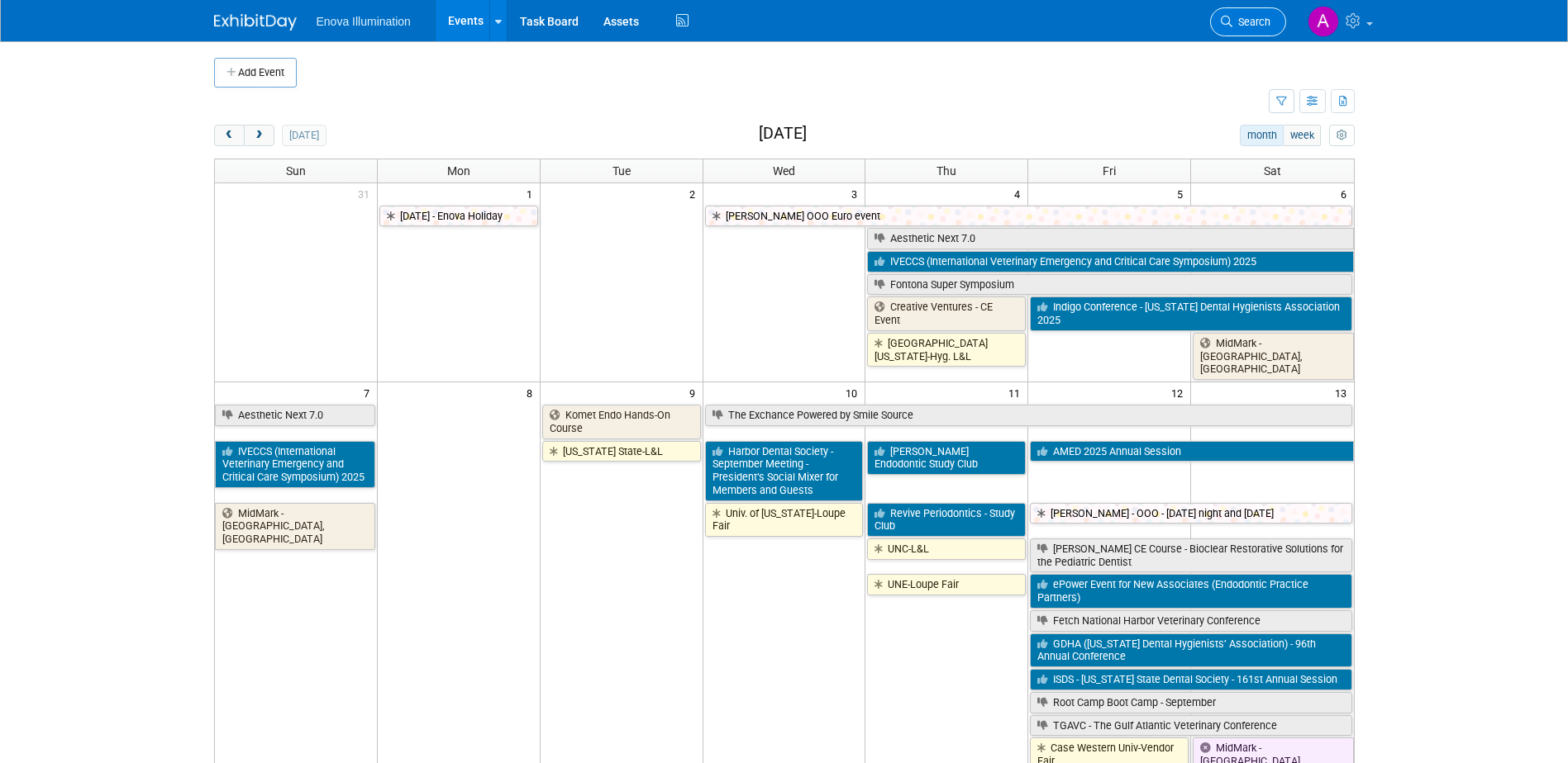
click at [1248, 17] on span "Search" at bounding box center [1251, 21] width 38 height 12
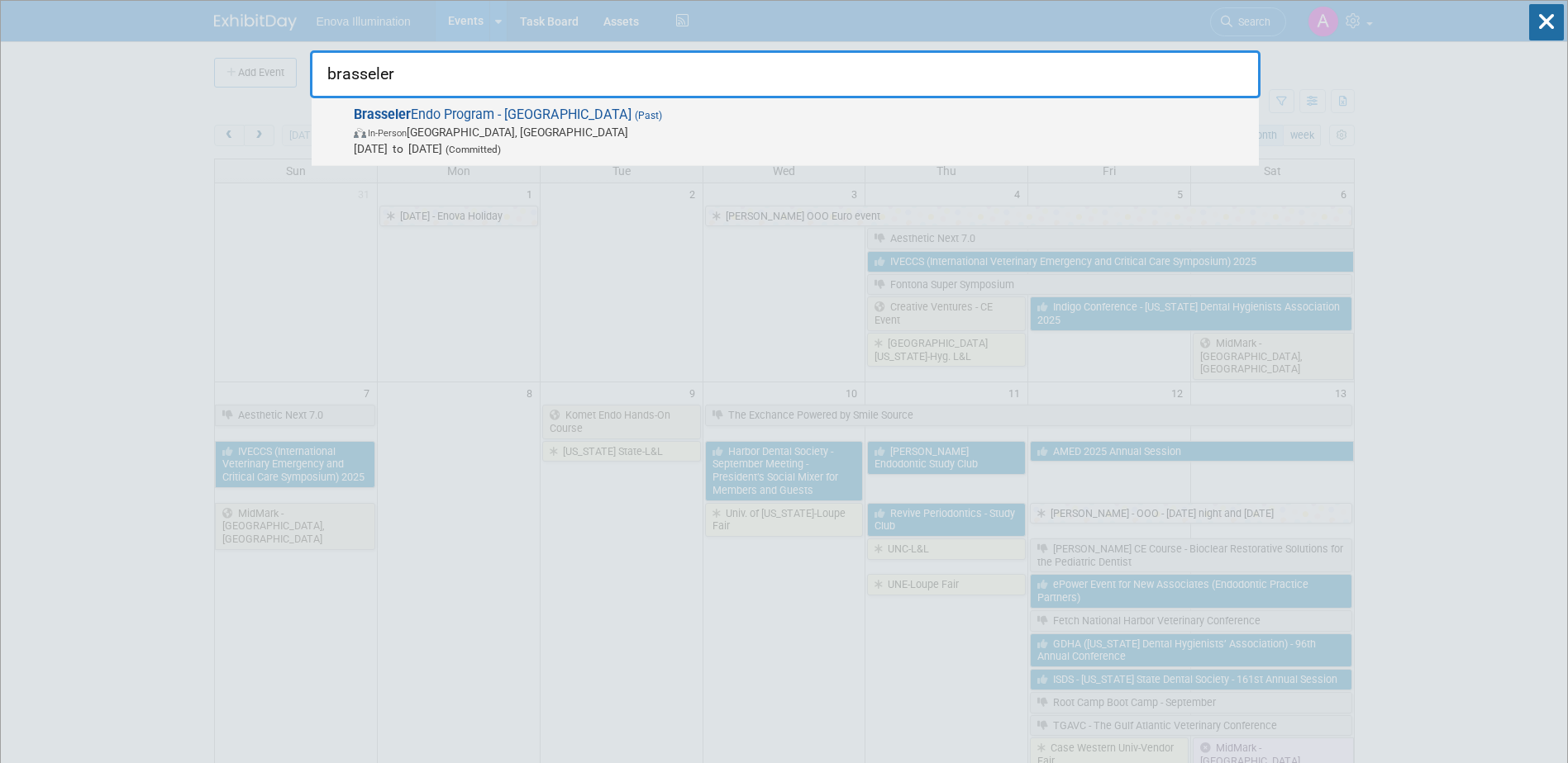
type input "brasseler"
click at [400, 110] on strong "Brasseler" at bounding box center [382, 114] width 57 height 15
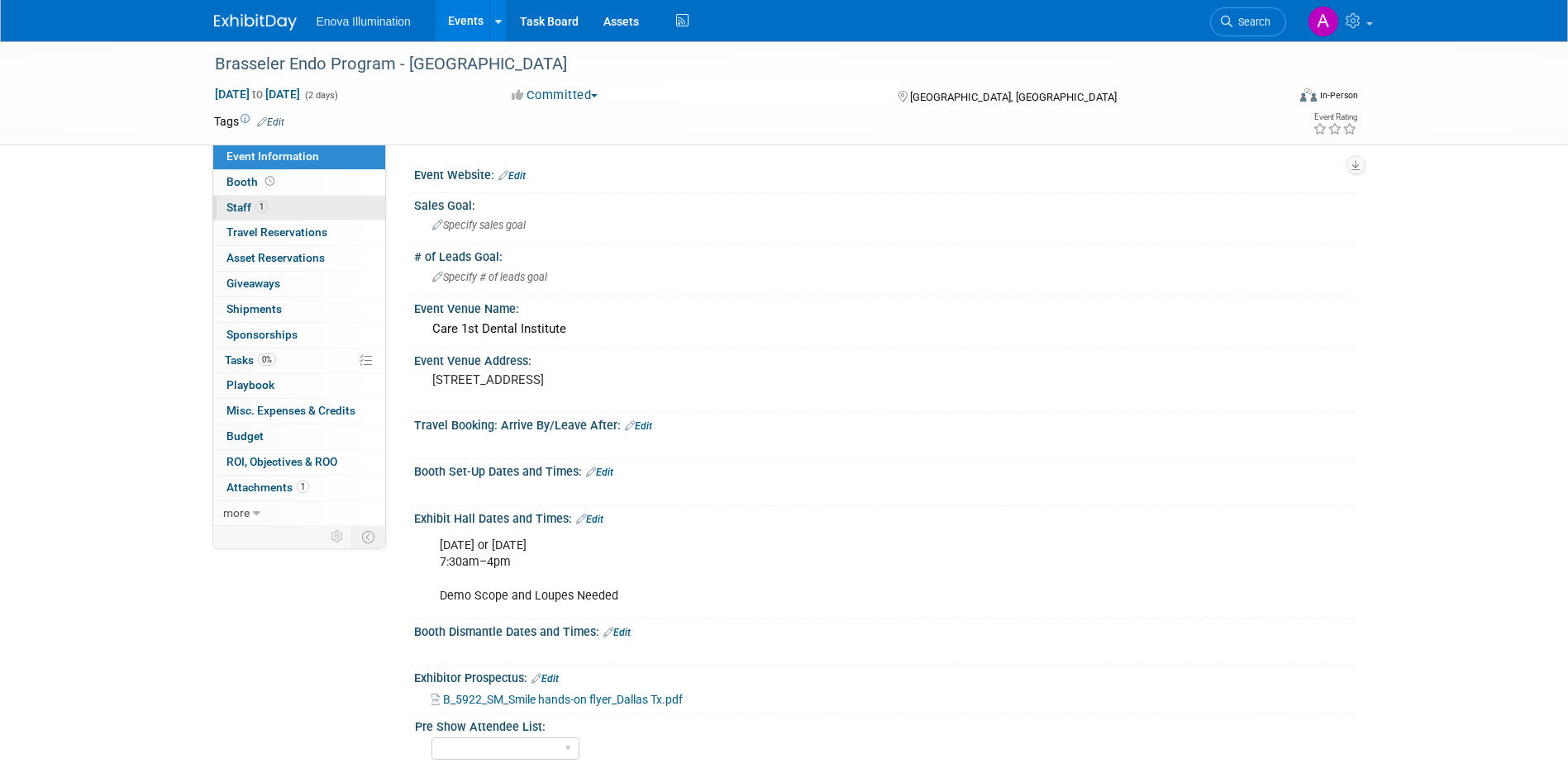
click at [324, 210] on link "1 Staff 1" at bounding box center [299, 208] width 172 height 25
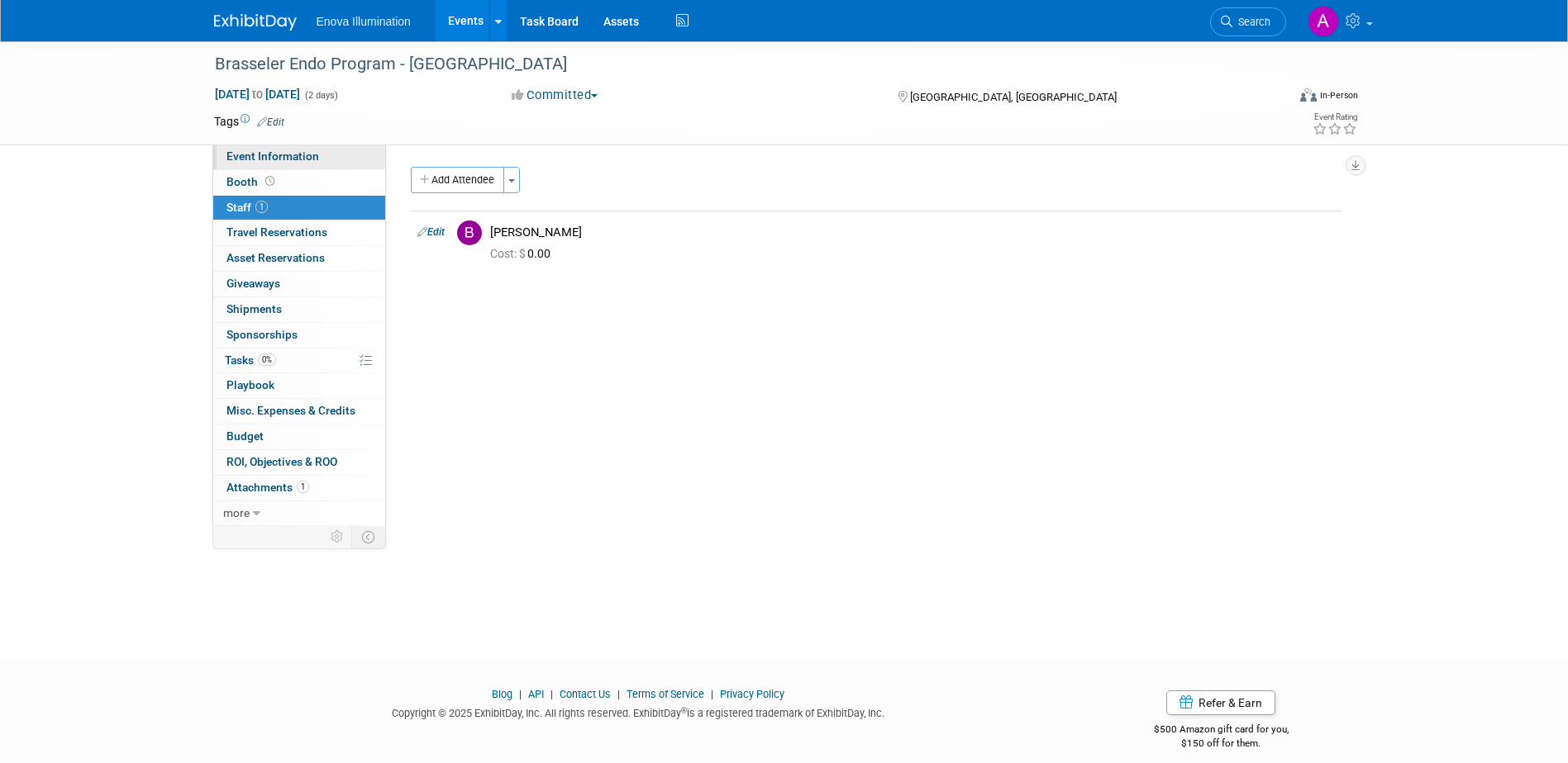
click at [272, 153] on span "Event Information" at bounding box center [272, 156] width 93 height 13
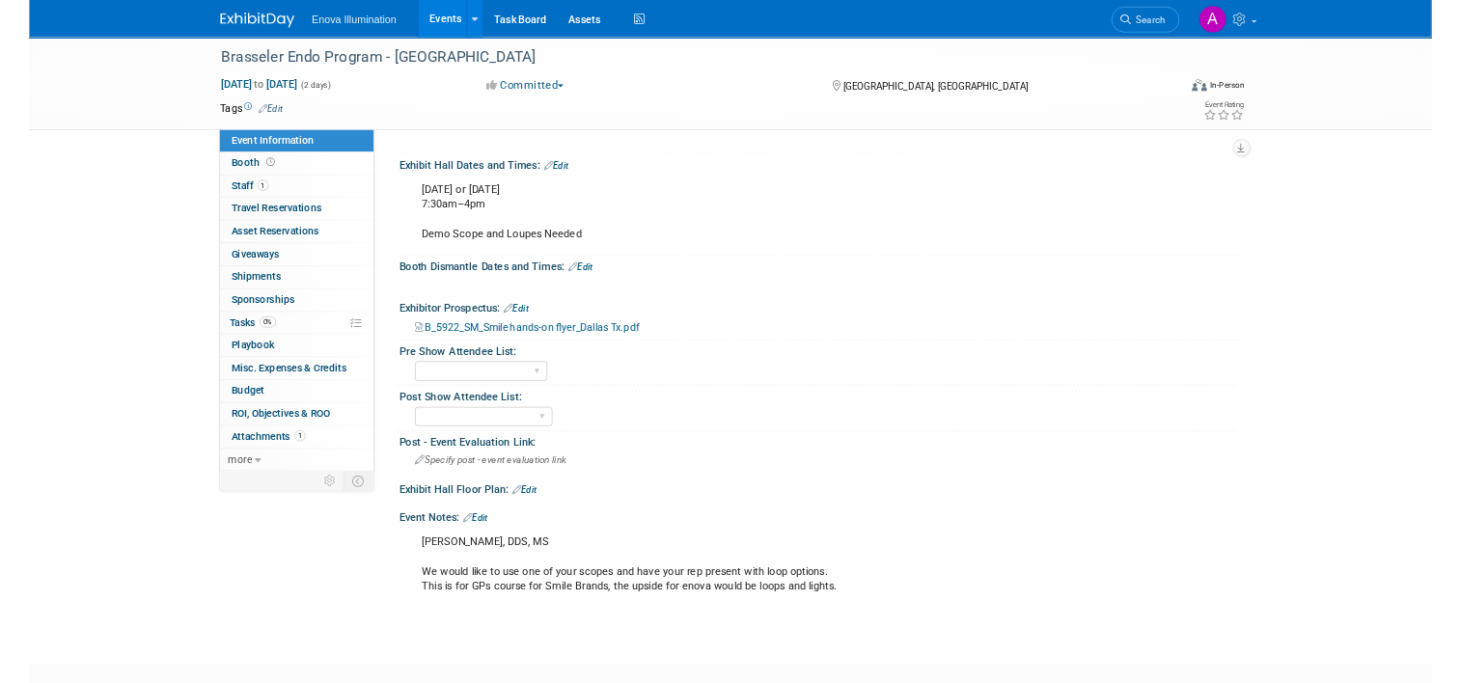
scroll to position [482, 0]
